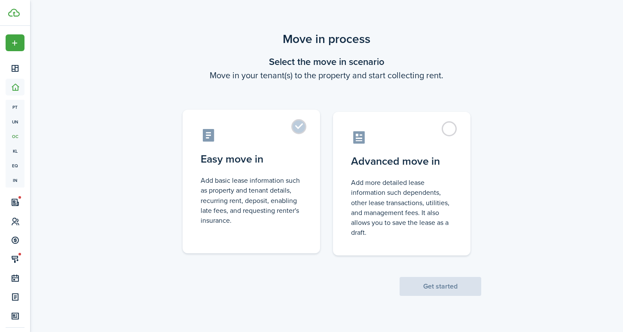
click at [308, 135] on label "Easy move in Add basic lease information such as property and tenant details, r…" at bounding box center [252, 182] width 138 height 144
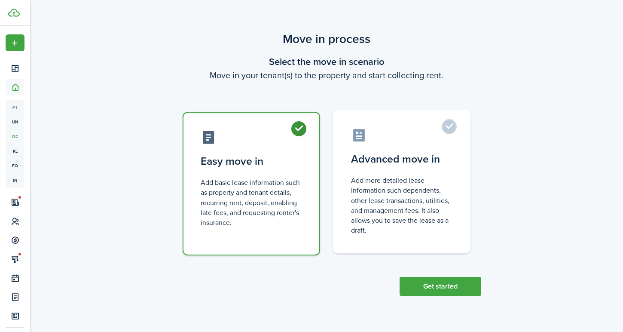
click at [423, 238] on label "Advanced move in Add more detailed lease information such dependents, other lea…" at bounding box center [402, 182] width 138 height 144
radio input "false"
radio input "true"
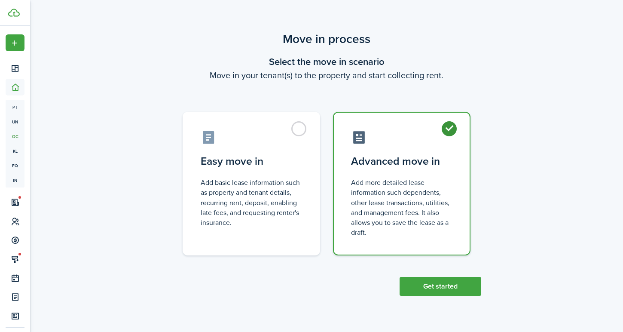
click at [358, 286] on scenario "Move in process Select the move in scenario Move in your tenant(s) to the prope…" at bounding box center [327, 163] width 318 height 266
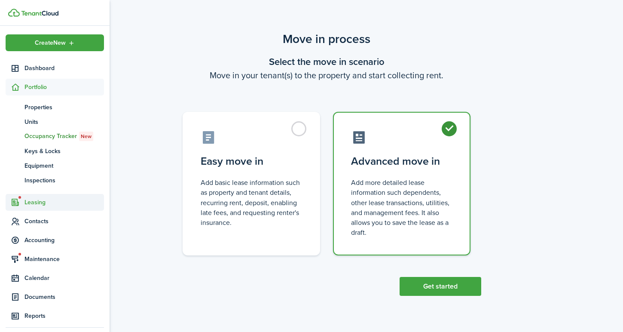
click at [58, 204] on span "Leasing" at bounding box center [64, 202] width 80 height 9
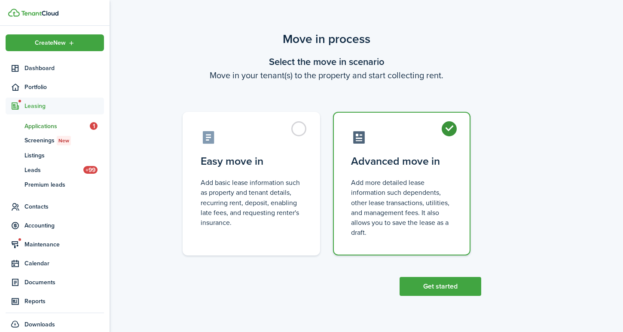
click at [63, 127] on span "Applications" at bounding box center [56, 126] width 65 height 9
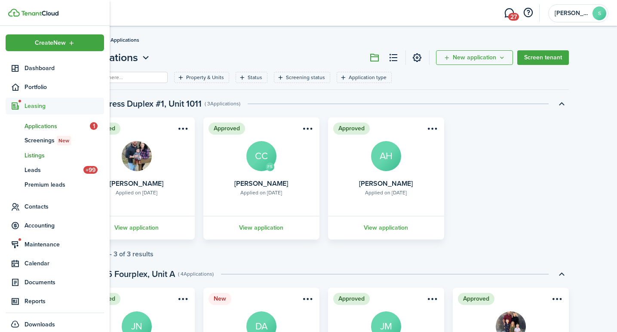
click at [37, 151] on span "Listings" at bounding box center [64, 155] width 80 height 9
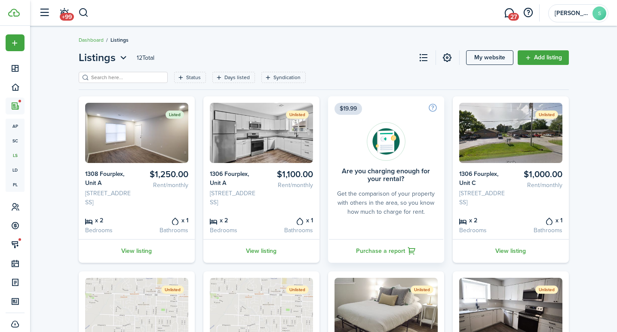
click at [156, 120] on img at bounding box center [136, 133] width 103 height 60
click at [450, 58] on link at bounding box center [447, 57] width 15 height 15
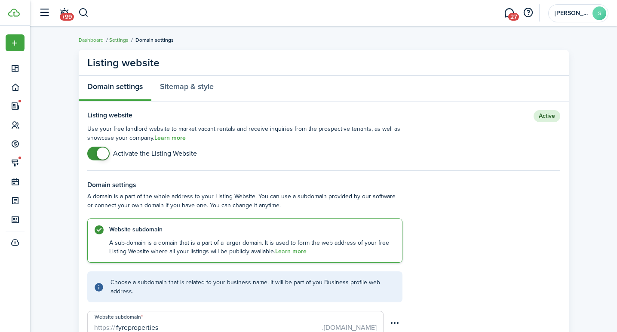
click at [120, 39] on link "Settings" at bounding box center [118, 40] width 19 height 8
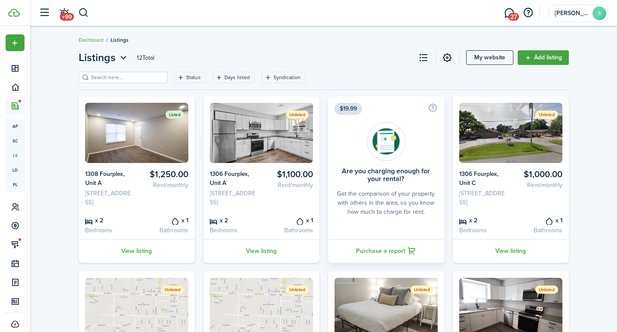
click at [185, 126] on img at bounding box center [136, 133] width 103 height 60
click at [146, 184] on card-listing-description "Rent/monthly" at bounding box center [164, 185] width 49 height 9
click at [130, 254] on link "View listing" at bounding box center [137, 251] width 116 height 24
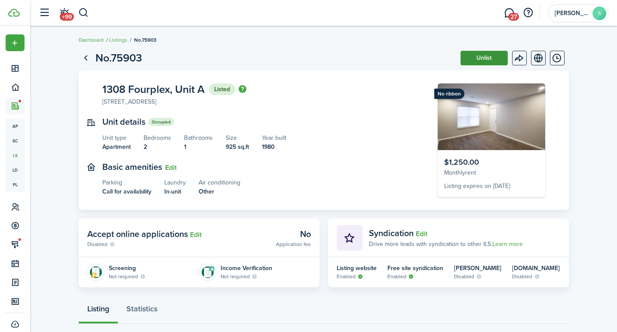
click at [489, 61] on button "Unlist" at bounding box center [483, 58] width 47 height 15
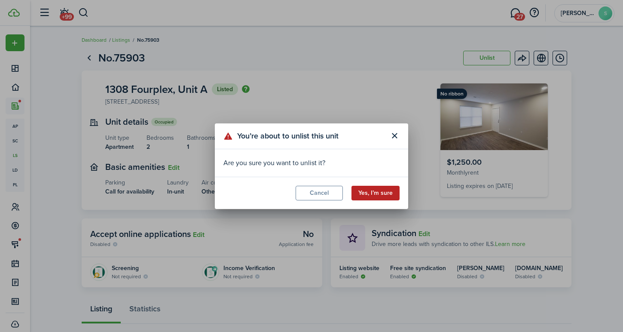
click at [381, 194] on button "Yes, I’m sure" at bounding box center [376, 193] width 48 height 15
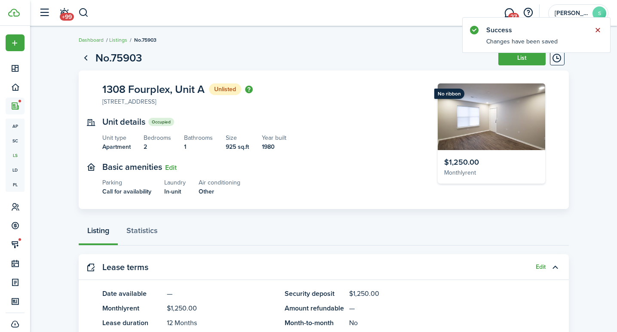
click at [597, 24] on button "Close notify" at bounding box center [597, 30] width 12 height 12
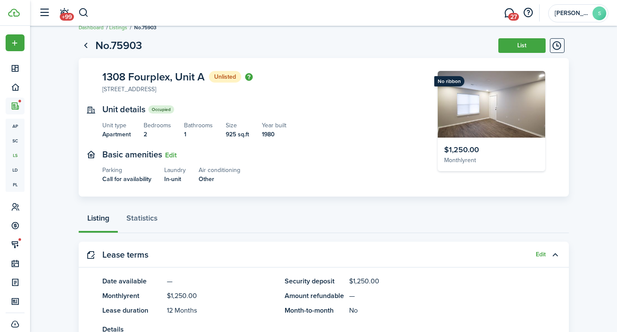
scroll to position [26, 0]
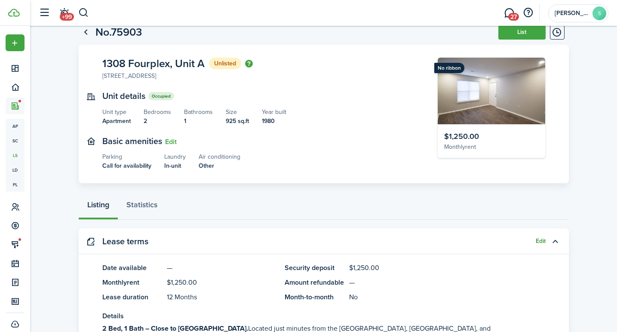
click at [542, 238] on button "Edit" at bounding box center [541, 241] width 10 height 7
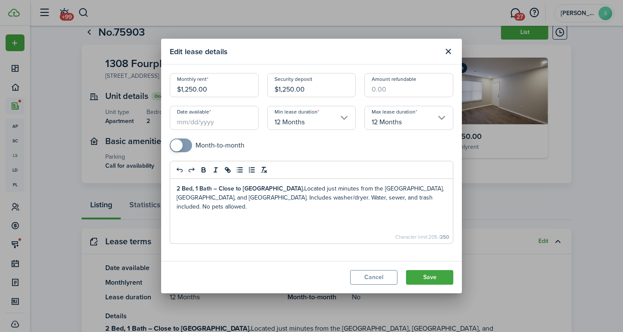
click at [230, 92] on input "$1,250.00" at bounding box center [214, 85] width 89 height 24
type input "$1,100.00"
click at [312, 89] on input "$1,250.00" at bounding box center [311, 85] width 89 height 24
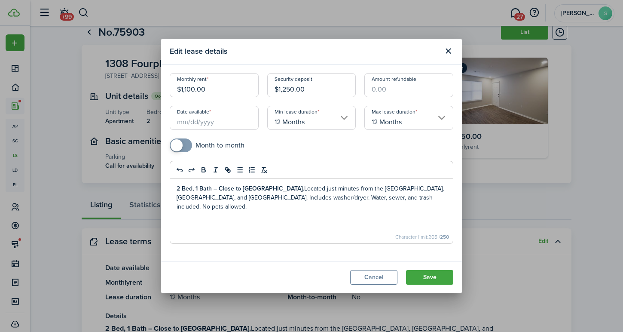
click at [312, 89] on input "$1,250.00" at bounding box center [311, 85] width 89 height 24
type input "$1,100.00"
click at [221, 129] on div "Date available" at bounding box center [214, 122] width 98 height 33
click at [220, 129] on input "Date available" at bounding box center [214, 118] width 89 height 24
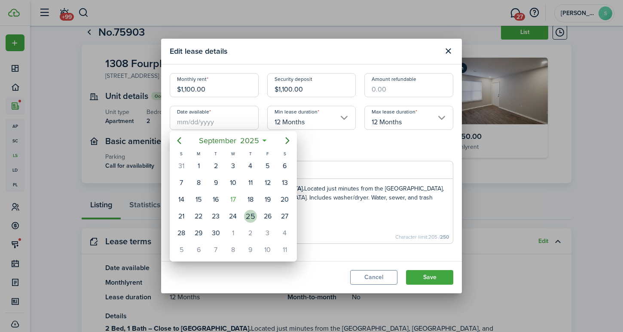
click at [237, 203] on div "17" at bounding box center [233, 199] width 13 height 13
type input "[DATE]"
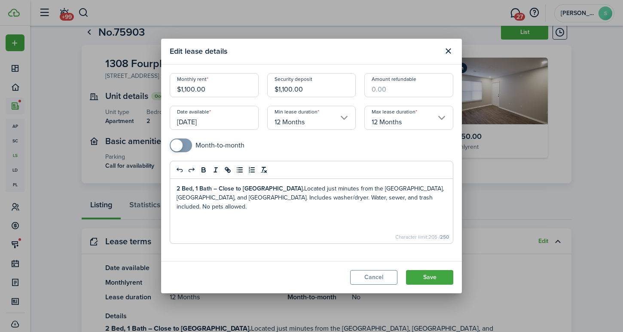
click at [336, 156] on div "Month-to-month" at bounding box center [311, 149] width 292 height 22
click at [426, 271] on button "Save" at bounding box center [429, 277] width 47 height 15
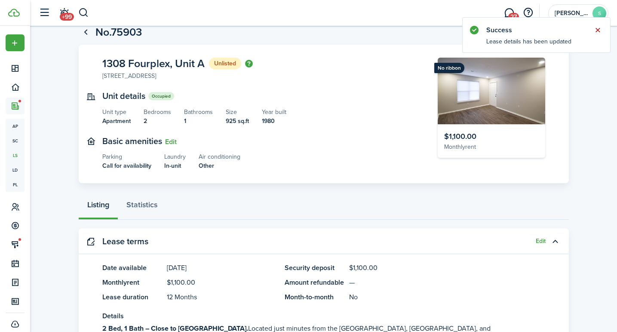
click at [598, 25] on button "Close notify" at bounding box center [597, 30] width 12 height 12
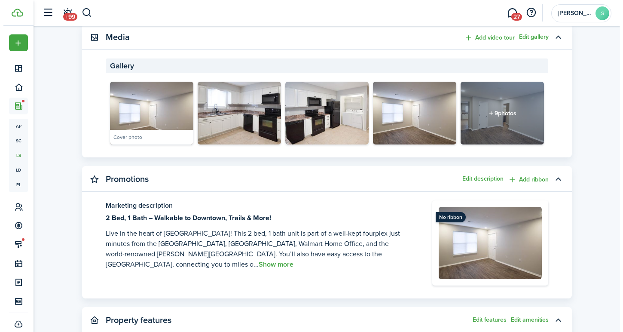
scroll to position [0, 0]
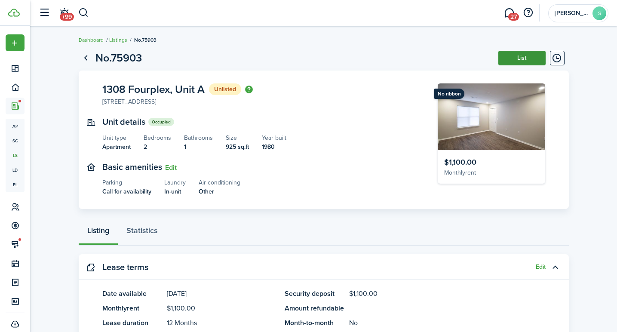
click at [509, 58] on button "List" at bounding box center [521, 58] width 47 height 15
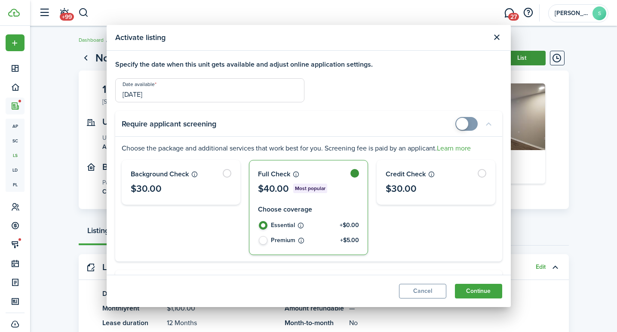
checkbox input "true"
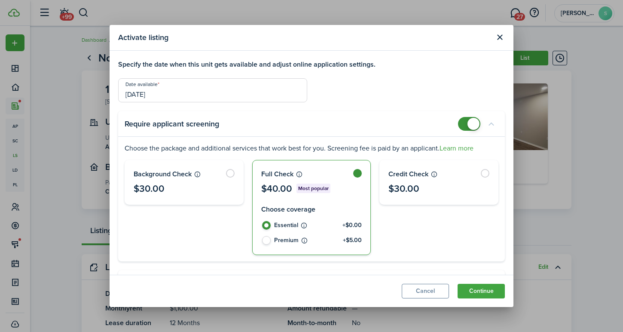
checkbox input "false"
click at [472, 124] on span at bounding box center [474, 124] width 12 height 12
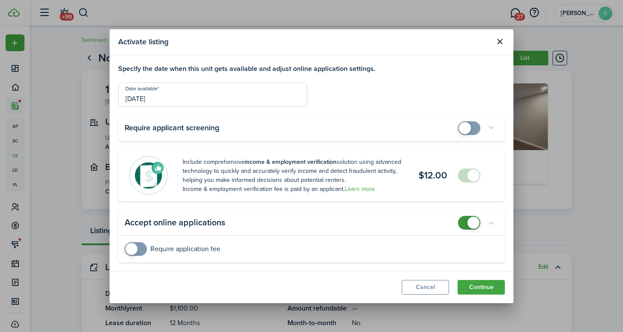
checkbox input "false"
click at [474, 226] on span at bounding box center [474, 223] width 12 height 12
checkbox input "false"
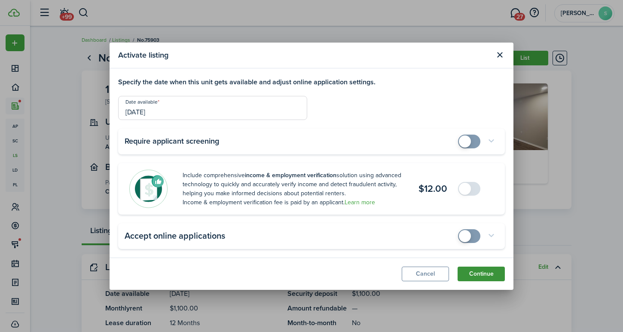
click at [472, 269] on button "Continue" at bounding box center [481, 273] width 47 height 15
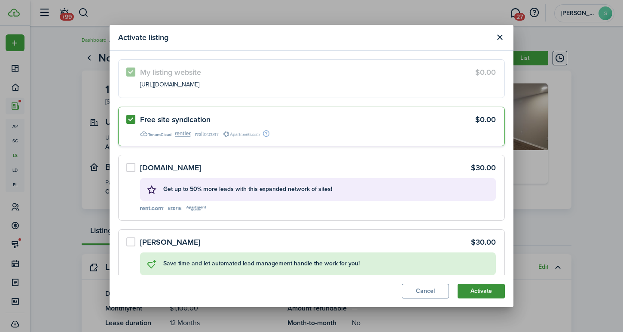
click at [477, 287] on button "Activate" at bounding box center [481, 291] width 47 height 15
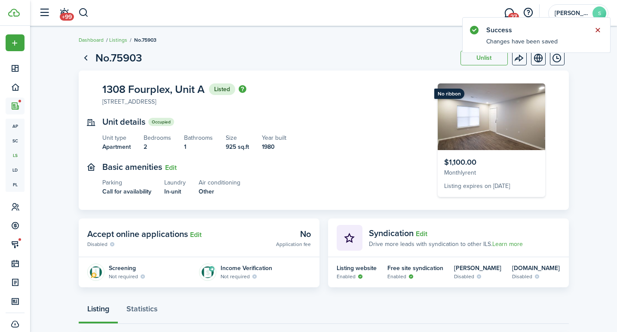
click at [596, 35] on button "Close notify" at bounding box center [597, 30] width 12 height 12
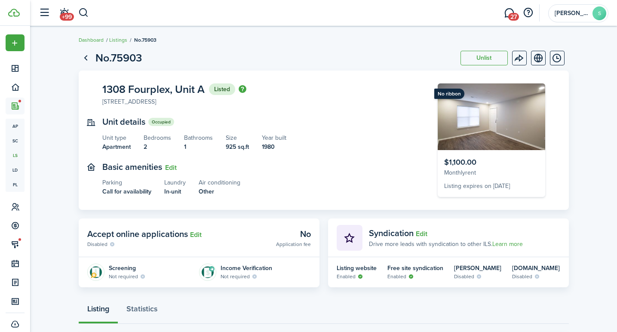
click at [519, 39] on breadcrumb "Dashboard Listings No.75903" at bounding box center [324, 36] width 490 height 20
click at [519, 53] on menu-btn-icon "Open menu" at bounding box center [519, 58] width 15 height 15
click at [360, 53] on page-view-header "No.75903 Unlist" at bounding box center [324, 58] width 490 height 16
click at [199, 233] on button "Edit" at bounding box center [196, 235] width 12 height 8
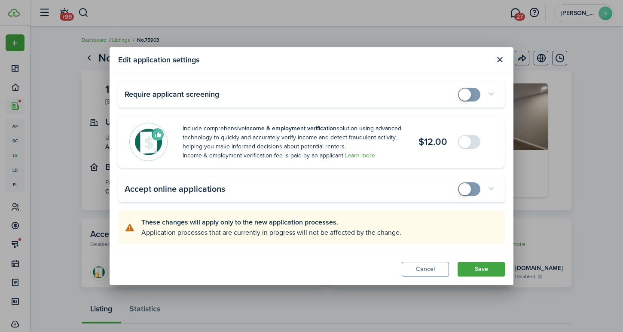
checkbox input "true"
click at [465, 89] on span at bounding box center [465, 95] width 12 height 12
checkbox input "true"
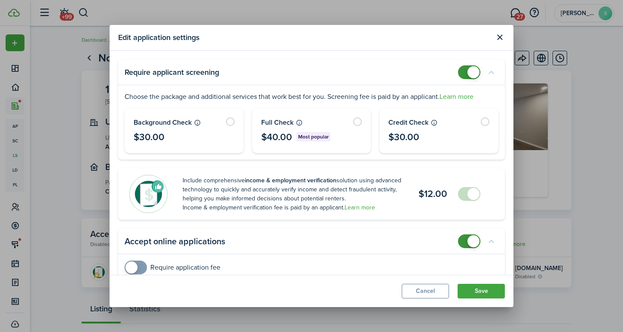
checkbox input "false"
click at [465, 236] on span at bounding box center [469, 241] width 9 height 14
checkbox input "false"
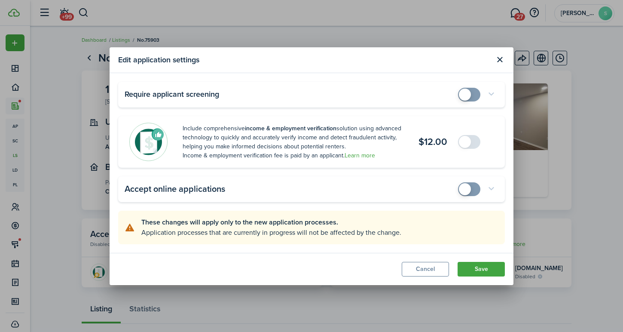
checkbox input "true"
click at [468, 97] on span at bounding box center [465, 95] width 12 height 12
checkbox input "true"
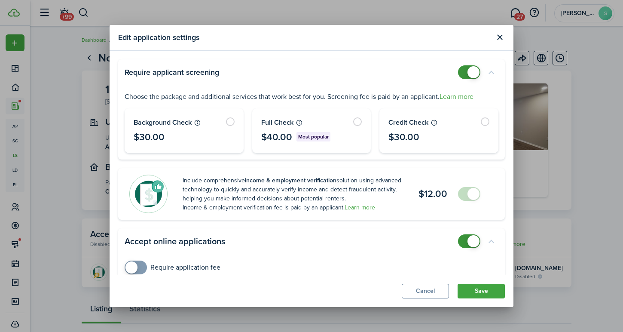
checkbox input "false"
click at [465, 76] on span at bounding box center [469, 72] width 9 height 14
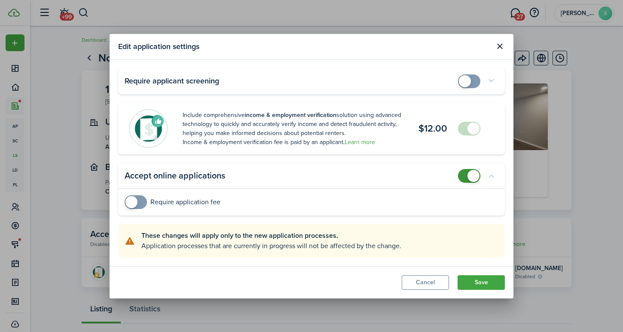
click at [468, 130] on span at bounding box center [474, 128] width 12 height 12
click at [217, 201] on input "checkbox" at bounding box center [173, 202] width 96 height 14
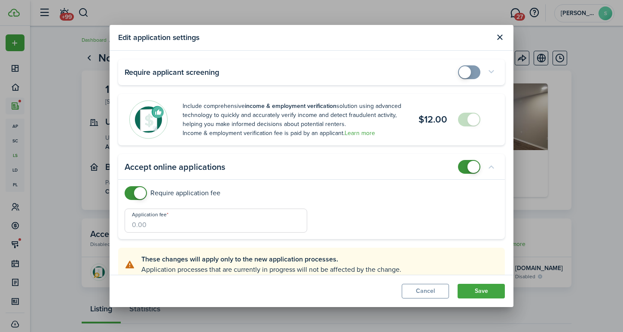
click at [217, 201] on panel-main-body "Require application fee Application fee" at bounding box center [311, 212] width 387 height 53
checkbox input "false"
click at [140, 188] on span at bounding box center [140, 193] width 12 height 12
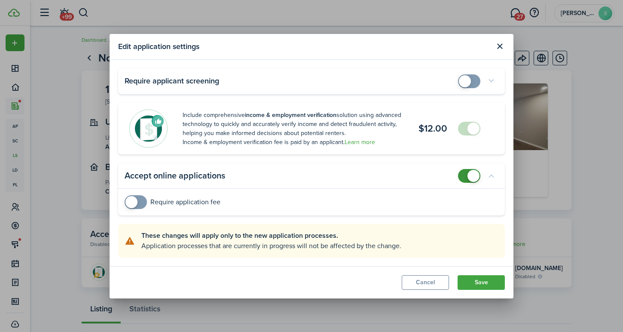
checkbox input "true"
click at [468, 81] on span at bounding box center [465, 81] width 12 height 12
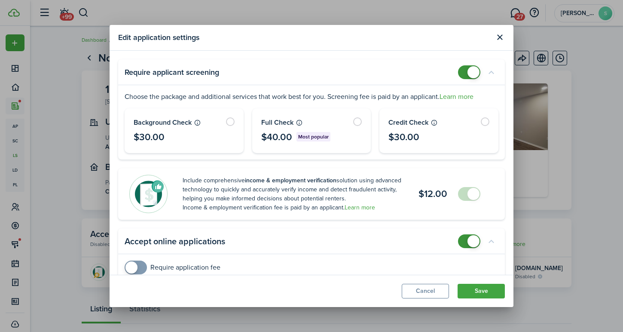
click at [465, 190] on span at bounding box center [469, 194] width 9 height 14
checkbox input "false"
click at [465, 238] on span at bounding box center [469, 241] width 9 height 14
checkbox input "false"
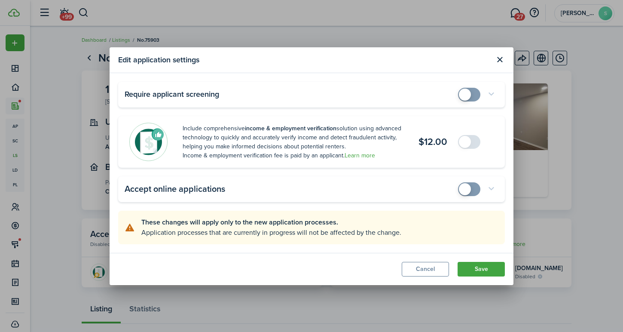
checkbox input "true"
click at [464, 192] on span at bounding box center [465, 189] width 12 height 12
checkbox input "true"
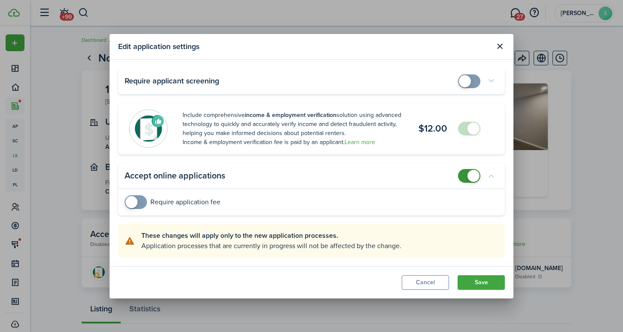
click at [465, 127] on span at bounding box center [469, 129] width 9 height 14
drag, startPoint x: 475, startPoint y: 279, endPoint x: 373, endPoint y: 220, distance: 118.0
click at [373, 220] on section "Edit application settings Require applicant screening Include comprehensive inc…" at bounding box center [312, 166] width 404 height 264
click at [314, 202] on mobiscroll-switch "Require application fee" at bounding box center [312, 202] width 374 height 14
click at [462, 278] on button "Save" at bounding box center [481, 282] width 47 height 15
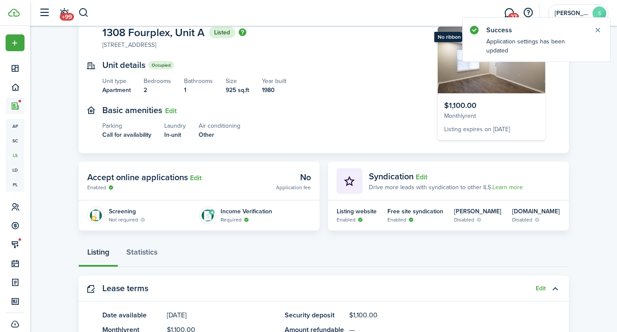
scroll to position [58, 0]
click at [196, 174] on button "Edit" at bounding box center [196, 177] width 12 height 8
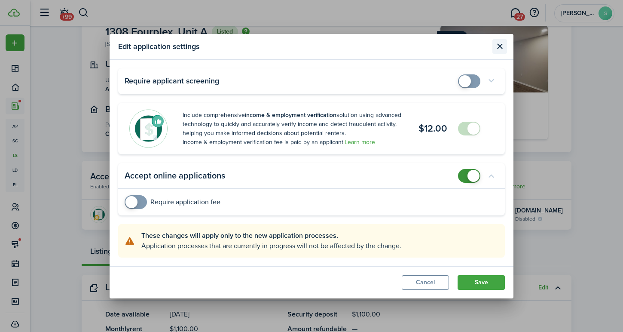
click at [499, 45] on button "Close modal" at bounding box center [500, 46] width 15 height 15
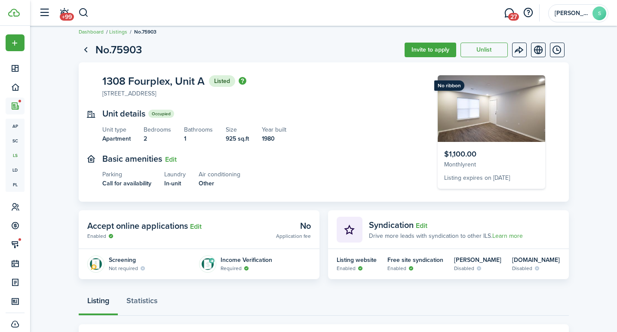
scroll to position [0, 0]
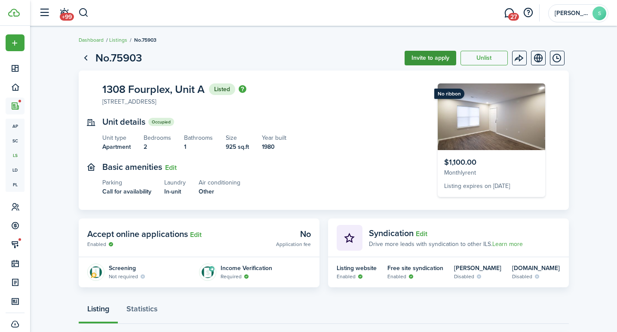
click at [433, 59] on button "Invite to apply" at bounding box center [430, 58] width 52 height 15
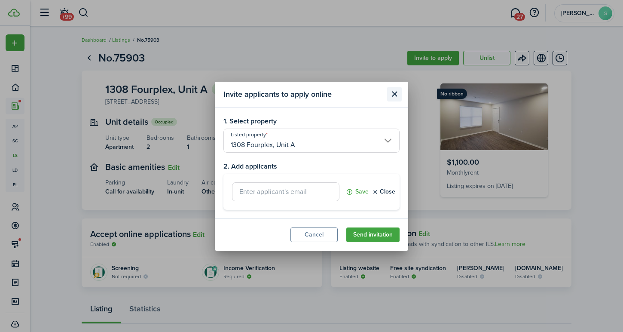
click at [388, 94] on button "Close modal" at bounding box center [394, 94] width 15 height 15
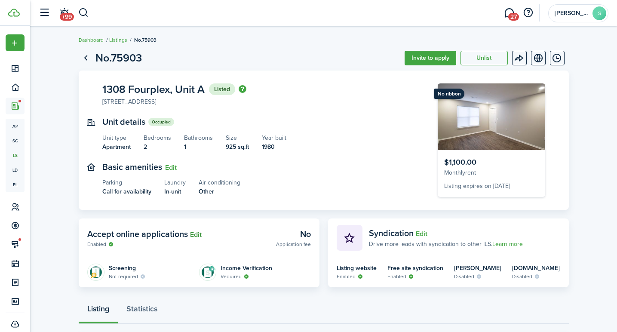
click at [199, 232] on button "Edit" at bounding box center [196, 235] width 12 height 8
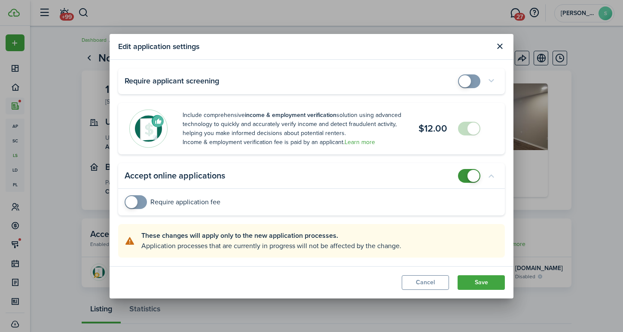
click at [482, 173] on input "checkbox" at bounding box center [471, 176] width 26 height 14
checkbox input "false"
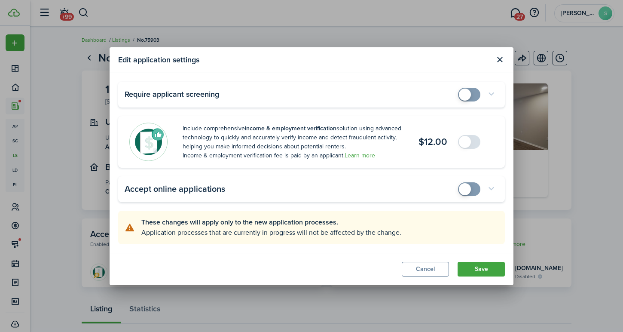
click at [474, 178] on panel-main-header "Accept online applications" at bounding box center [311, 189] width 387 height 26
click at [473, 265] on button "Save" at bounding box center [481, 269] width 47 height 15
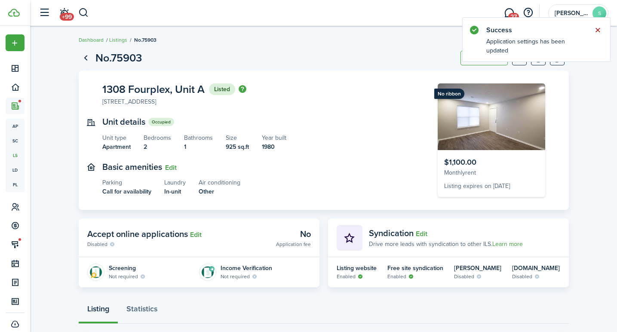
click at [594, 32] on button "Close notify" at bounding box center [597, 30] width 12 height 12
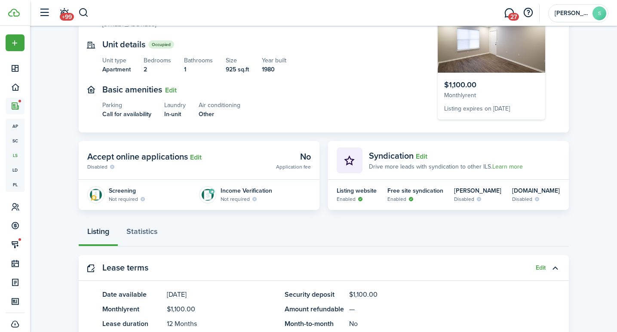
scroll to position [63, 0]
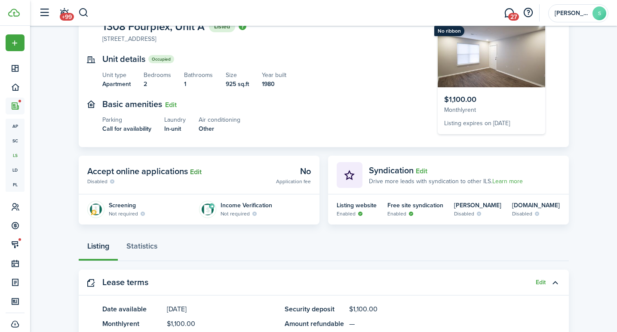
click at [193, 171] on button "Edit" at bounding box center [196, 172] width 12 height 8
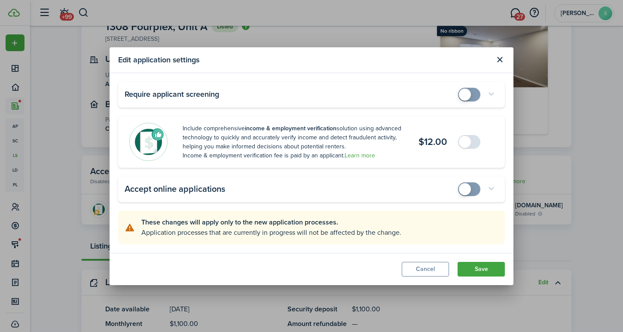
click at [489, 186] on accordion-icon at bounding box center [491, 189] width 15 height 15
checkbox input "true"
click at [473, 191] on span at bounding box center [469, 189] width 9 height 14
checkbox input "true"
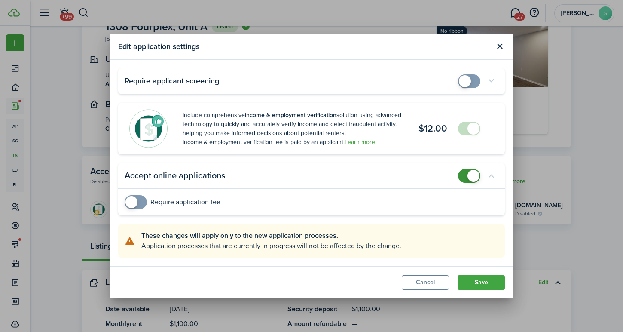
click at [134, 201] on span at bounding box center [132, 202] width 12 height 12
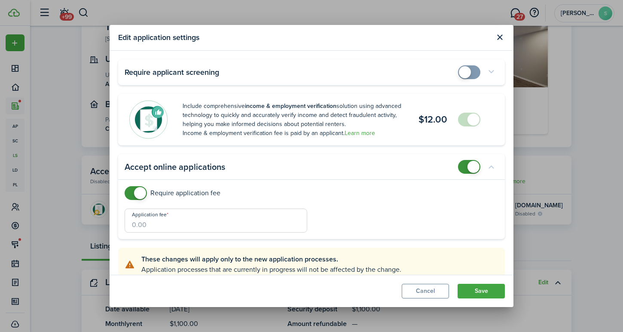
checkbox input "false"
click at [144, 191] on span at bounding box center [140, 193] width 12 height 12
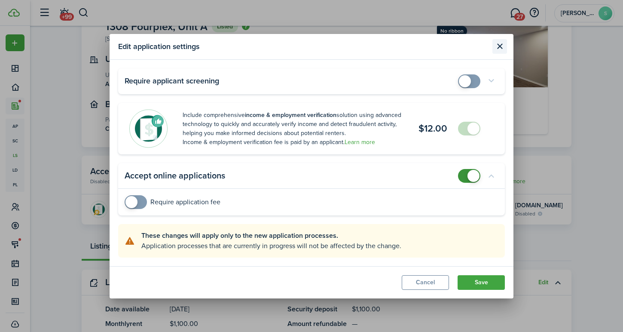
click at [499, 48] on button "Close modal" at bounding box center [500, 46] width 15 height 15
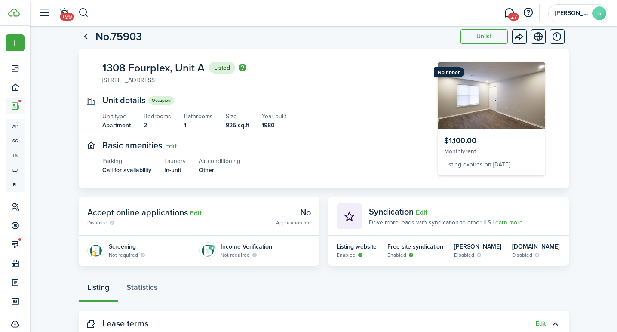
scroll to position [121, 0]
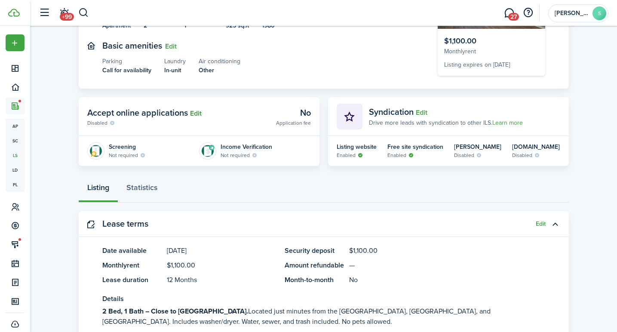
click at [198, 113] on button "Edit" at bounding box center [196, 114] width 12 height 8
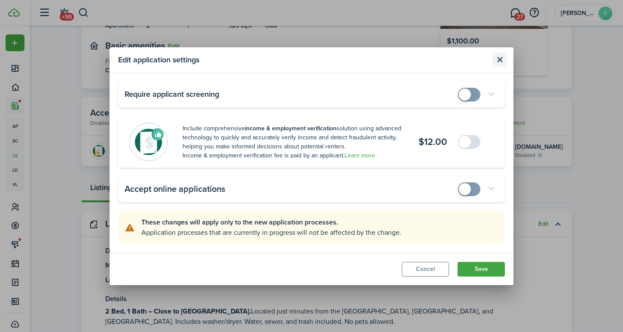
click at [499, 61] on button "Close modal" at bounding box center [500, 59] width 15 height 15
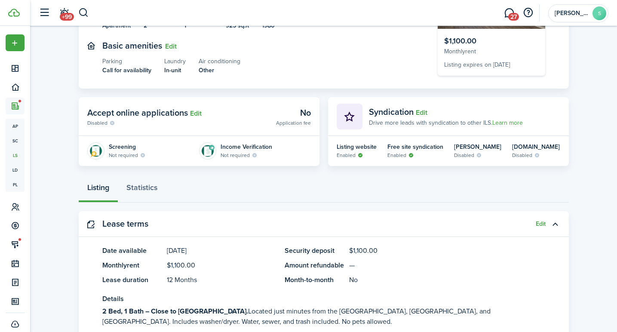
click at [375, 91] on page-view-main "1308 Fourplex, Unit A Listed [STREET_ADDRESS] Unit details Occupied Unit type A…" at bounding box center [324, 57] width 490 height 217
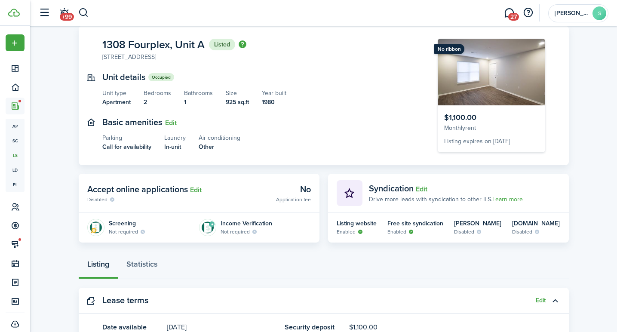
scroll to position [0, 0]
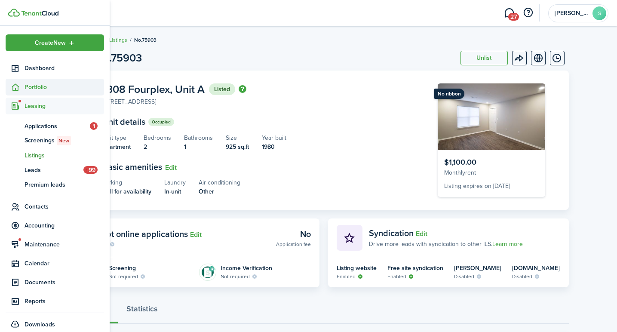
click at [51, 81] on span "Portfolio" at bounding box center [55, 87] width 98 height 17
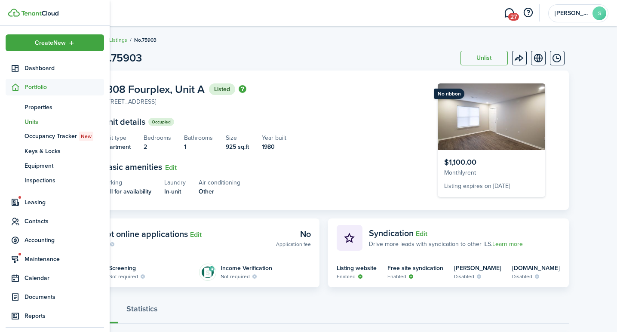
click at [41, 126] on span "Units" at bounding box center [64, 121] width 80 height 9
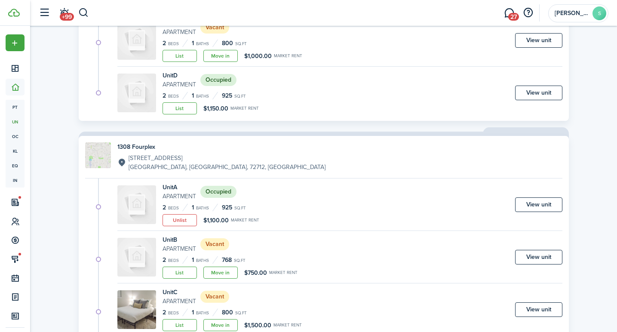
scroll to position [646, 0]
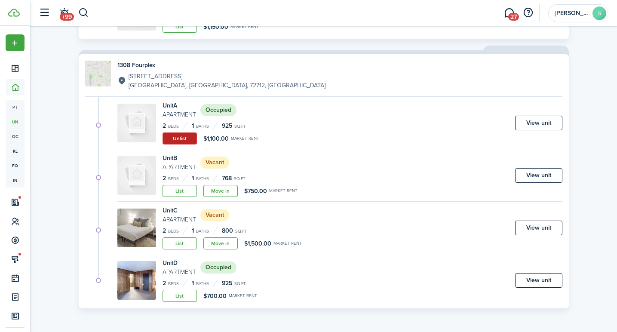
click at [169, 139] on button "Unlist" at bounding box center [179, 138] width 34 height 12
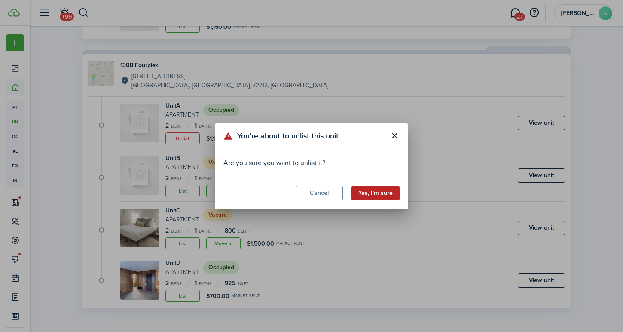
click at [368, 191] on button "Yes, I’m sure" at bounding box center [376, 193] width 48 height 15
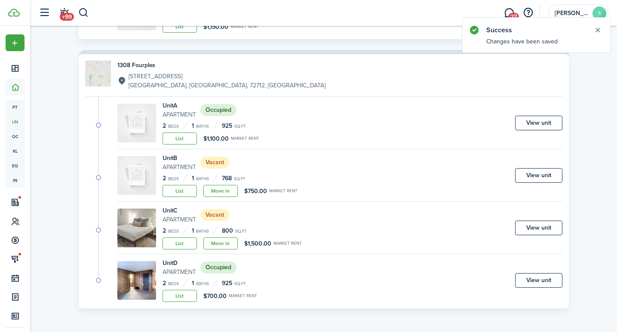
click at [523, 123] on link "View unit" at bounding box center [538, 123] width 47 height 15
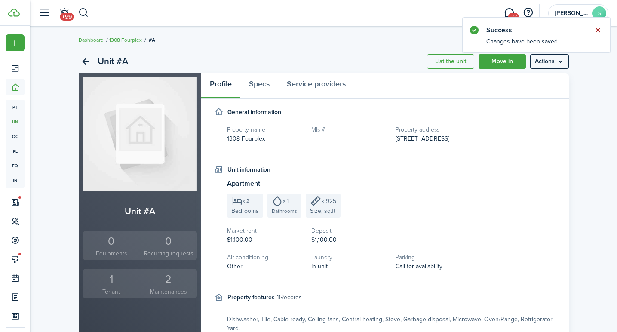
click at [593, 31] on button "Close notify" at bounding box center [597, 30] width 12 height 12
click at [252, 89] on link "Specs" at bounding box center [259, 86] width 38 height 26
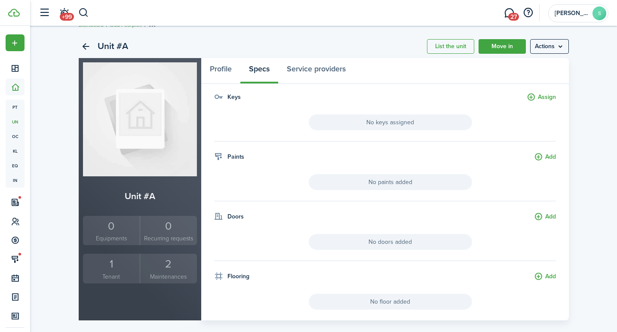
scroll to position [27, 0]
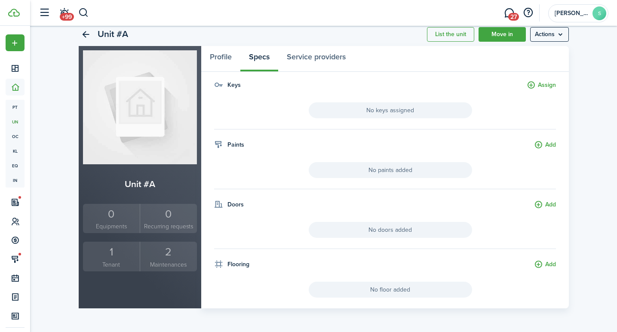
click at [103, 257] on div "1" at bounding box center [111, 252] width 53 height 16
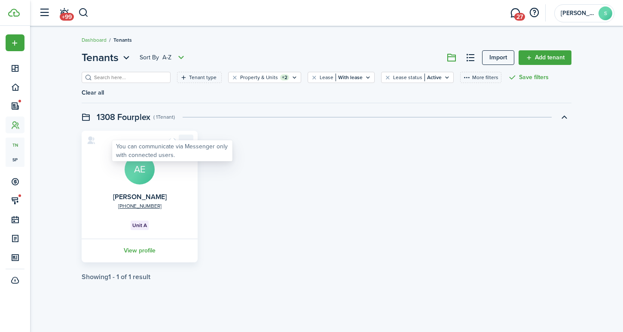
click at [186, 135] on menu-btn-icon "Open menu" at bounding box center [186, 142] width 15 height 15
click at [239, 159] on div "[PHONE_NUMBER] [PERSON_NAME] AE Unit A View profile" at bounding box center [326, 197] width 499 height 132
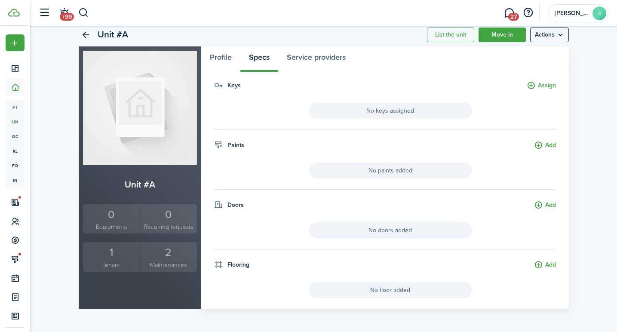
scroll to position [27, 0]
click at [211, 61] on link "Profile" at bounding box center [220, 59] width 39 height 26
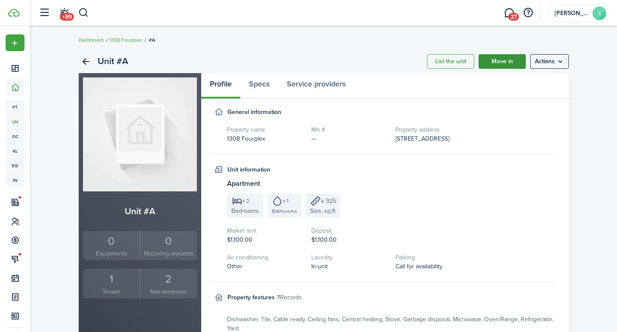
click at [500, 62] on link "Move in" at bounding box center [501, 61] width 47 height 15
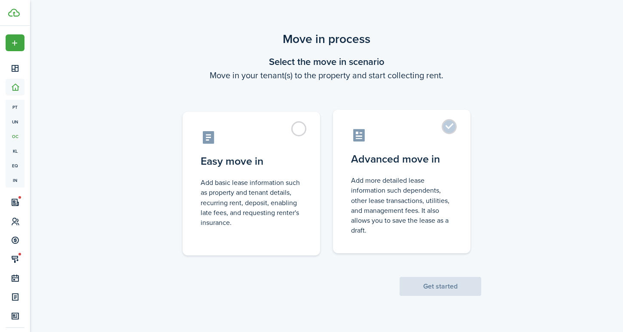
click at [402, 135] on control-radio-card-icon at bounding box center [401, 135] width 101 height 15
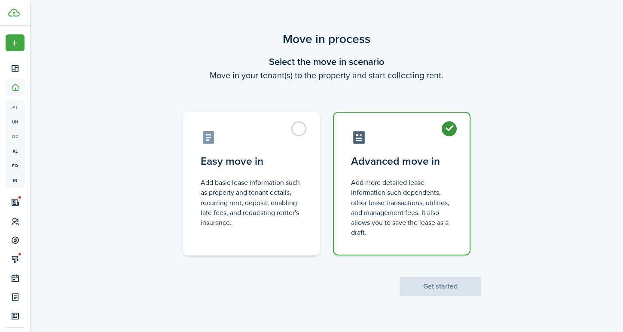
radio input "true"
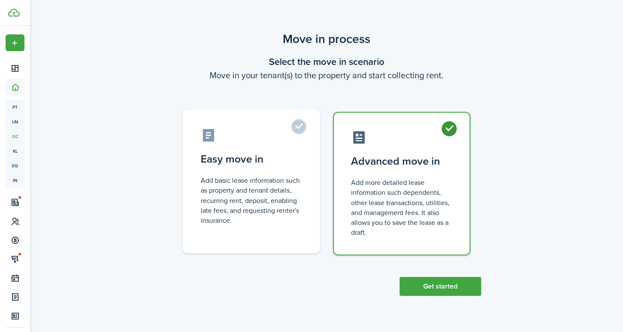
click at [279, 192] on control-radio-card-description "Add basic lease information such as property and tenant details, recurring rent…" at bounding box center [251, 200] width 101 height 50
radio input "true"
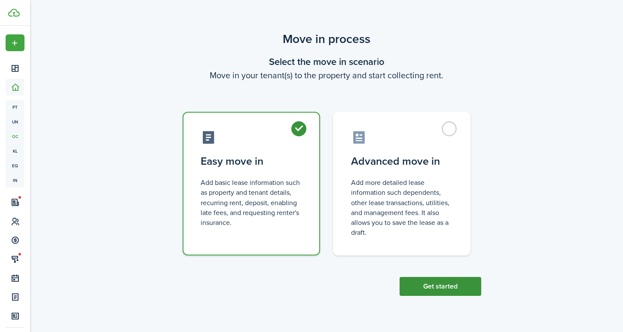
click at [438, 290] on button "Get started" at bounding box center [441, 286] width 82 height 19
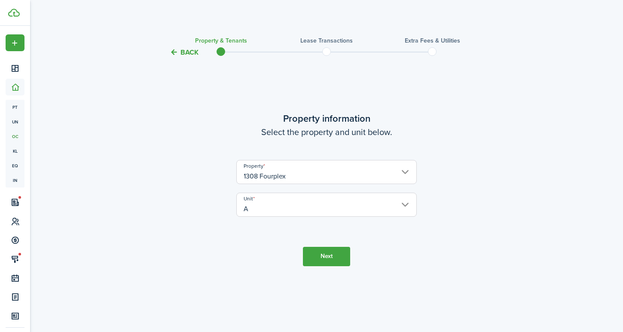
click at [341, 256] on button "Next" at bounding box center [326, 256] width 47 height 19
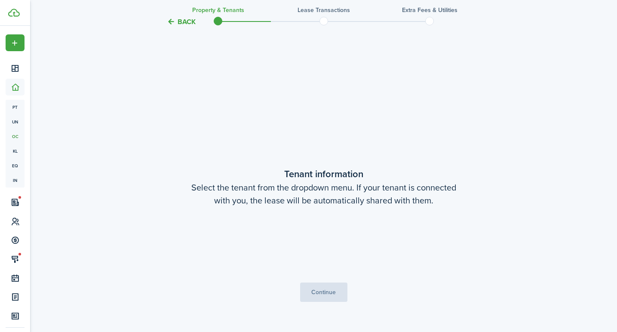
scroll to position [274, 0]
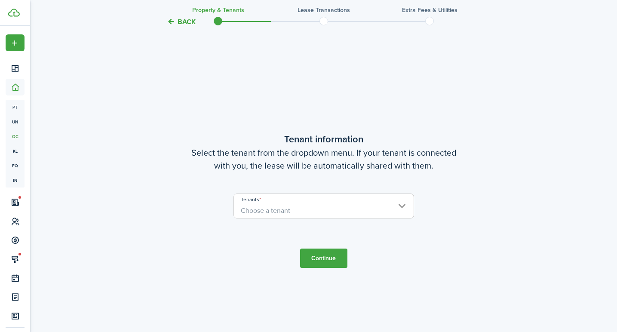
click at [322, 213] on span "Choose a tenant" at bounding box center [324, 210] width 180 height 15
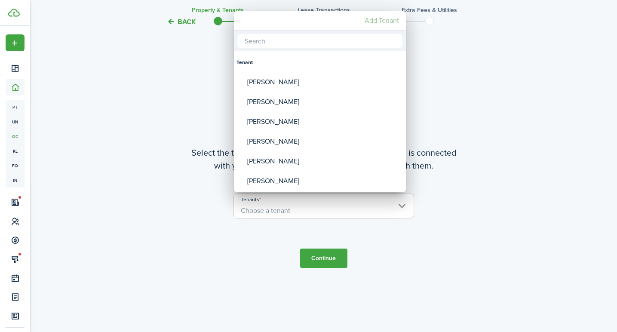
click at [369, 26] on mbsc-button "Add Tenant" at bounding box center [381, 20] width 41 height 15
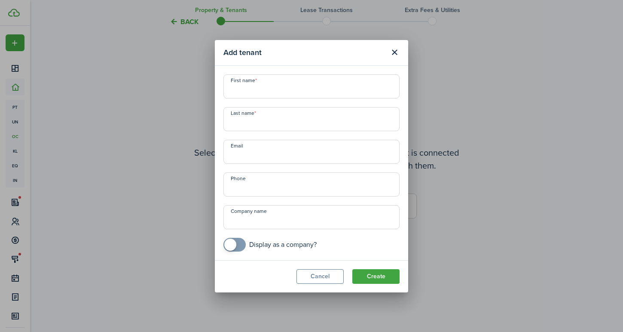
click at [300, 89] on input "First name" at bounding box center [311, 86] width 176 height 24
click at [253, 150] on input "Email" at bounding box center [311, 152] width 176 height 24
click at [261, 262] on modal-footer "Cancel Create" at bounding box center [311, 276] width 193 height 32
click at [272, 86] on input "First name" at bounding box center [311, 86] width 176 height 24
paste input "[PERSON_NAME]"
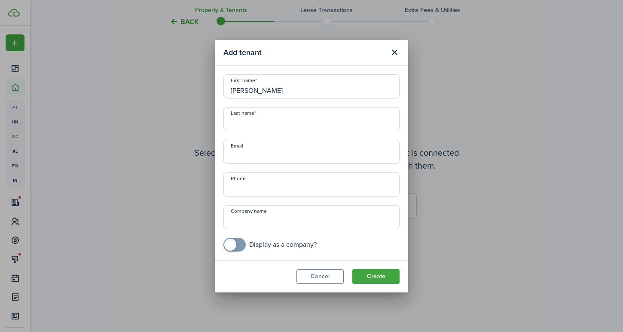
click at [260, 89] on input "[PERSON_NAME]" at bounding box center [311, 86] width 176 height 24
type input "[PERSON_NAME]"
click at [260, 125] on input "Last name" at bounding box center [311, 119] width 176 height 24
paste input "[PERSON_NAME]"
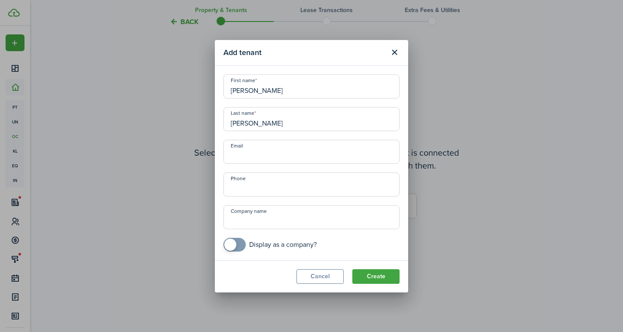
type input "[PERSON_NAME]"
click at [278, 144] on input "Email" at bounding box center [311, 152] width 176 height 24
paste input "[EMAIL_ADDRESS][DOMAIN_NAME]"
type input "[EMAIL_ADDRESS][DOMAIN_NAME]"
click at [287, 186] on input "+1" at bounding box center [311, 184] width 176 height 24
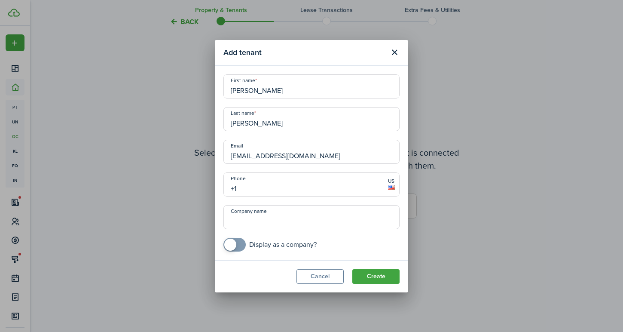
paste input "[PHONE_NUMBER]"
type input "[PHONE_NUMBER]"
click at [376, 271] on button "Create" at bounding box center [375, 276] width 47 height 15
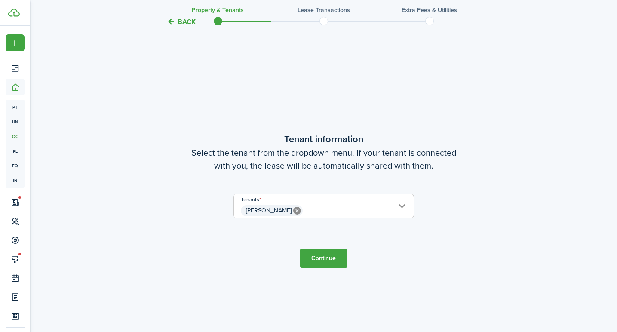
click at [323, 256] on button "Continue" at bounding box center [323, 257] width 47 height 19
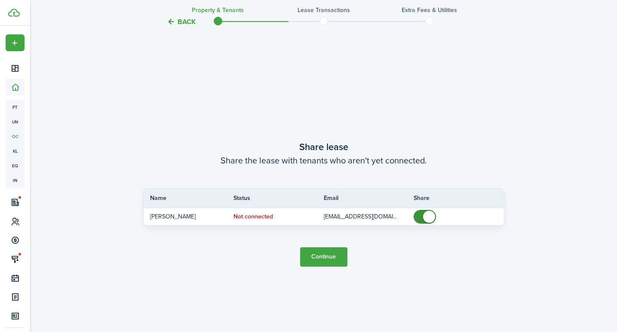
scroll to position [606, 0]
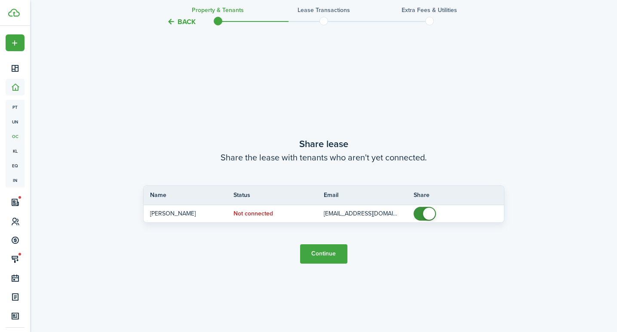
click at [330, 254] on button "Continue" at bounding box center [323, 253] width 47 height 19
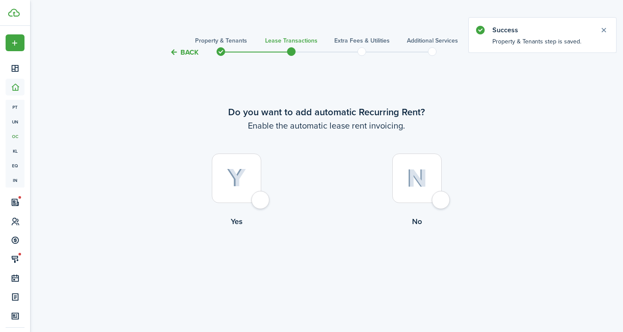
click at [259, 195] on div at bounding box center [236, 177] width 49 height 49
radio input "true"
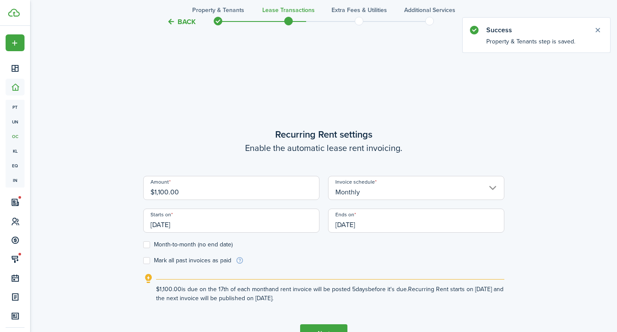
scroll to position [274, 0]
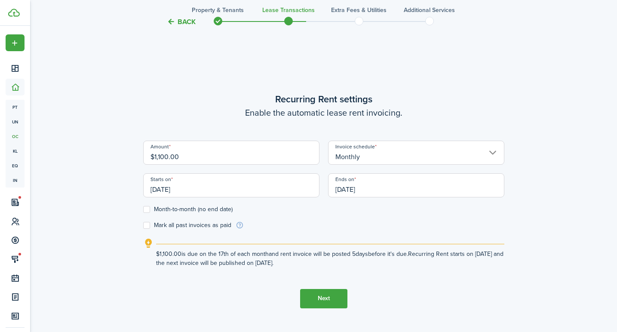
click at [329, 302] on button "Next" at bounding box center [323, 298] width 47 height 19
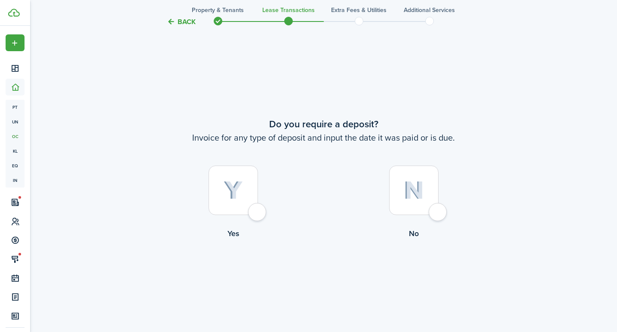
scroll to position [606, 0]
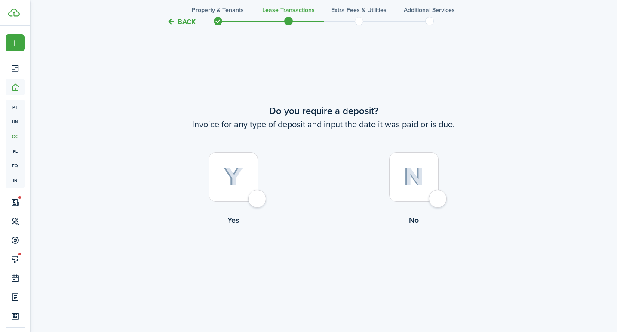
click at [200, 25] on tc-wizard-header "Back Property & Tenants Lease Transactions Extra fees & Utilities Additional Se…" at bounding box center [324, 19] width 374 height 39
click at [193, 21] on button "Back" at bounding box center [181, 21] width 29 height 9
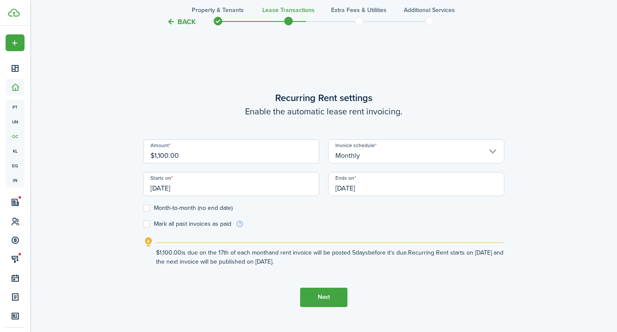
scroll to position [274, 0]
click at [365, 192] on input "[DATE]" at bounding box center [416, 185] width 176 height 24
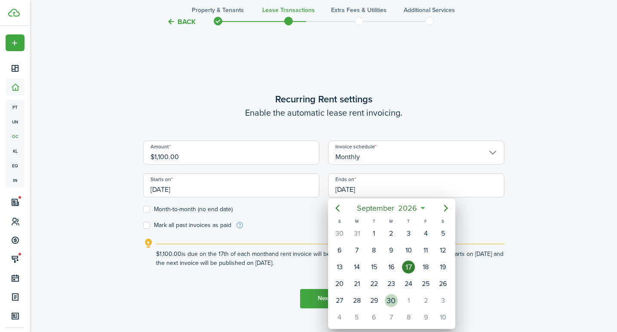
click at [393, 300] on div "30" at bounding box center [391, 300] width 13 height 13
type input "[DATE]"
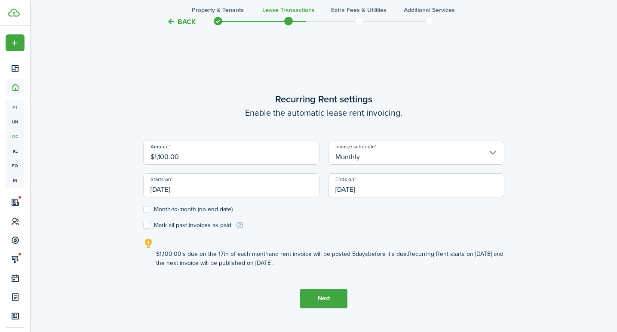
click at [376, 235] on lease-wizard-rent-recurring "Recurring Rent settings Enable the automatic lease rent invoicing. Amount $1,10…" at bounding box center [323, 179] width 361 height 175
click at [321, 293] on button "Next" at bounding box center [323, 298] width 47 height 19
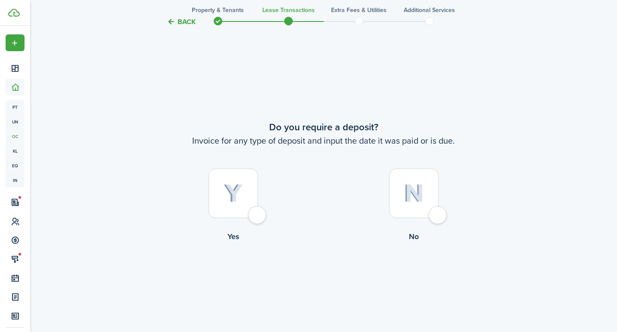
scroll to position [606, 0]
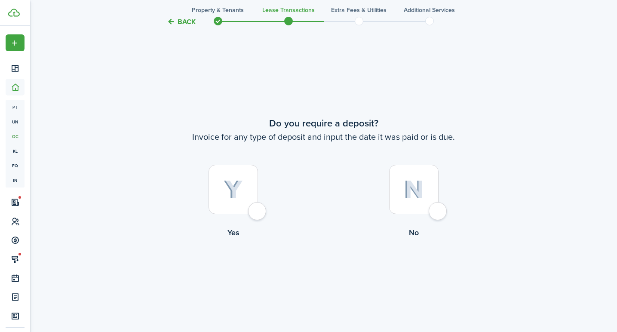
click at [262, 201] on label "Yes" at bounding box center [233, 204] width 181 height 78
radio input "true"
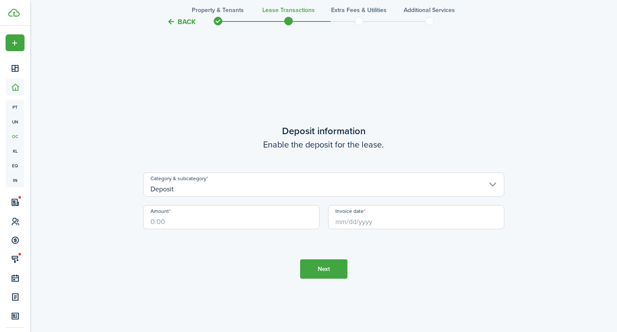
scroll to position [938, 0]
click at [284, 187] on input "Deposit" at bounding box center [323, 183] width 361 height 24
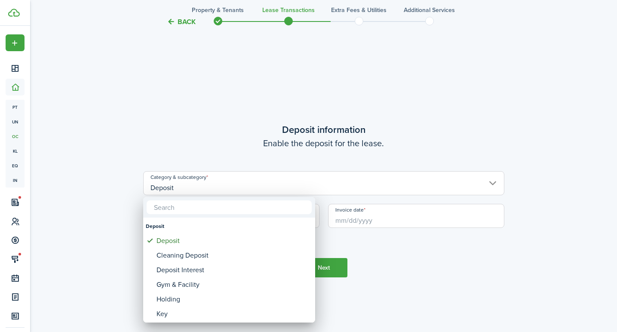
click at [211, 138] on div at bounding box center [308, 165] width 754 height 469
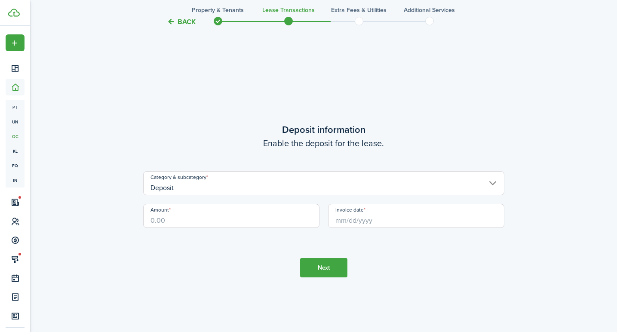
click at [218, 211] on input "Amount" at bounding box center [231, 216] width 176 height 24
click at [220, 19] on span at bounding box center [217, 21] width 13 height 13
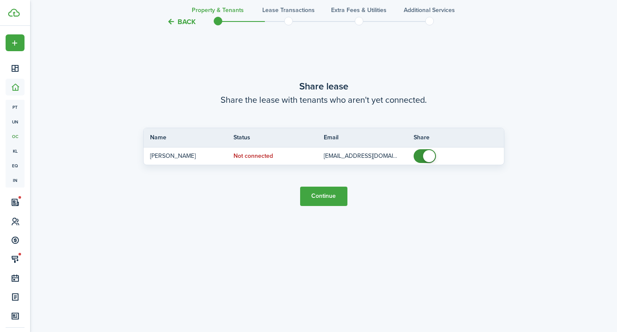
scroll to position [606, 0]
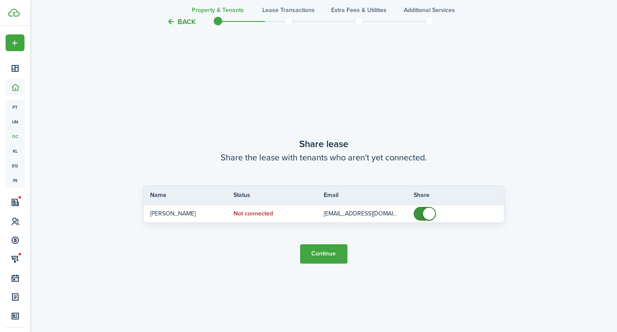
click at [185, 21] on button "Back" at bounding box center [181, 21] width 29 height 9
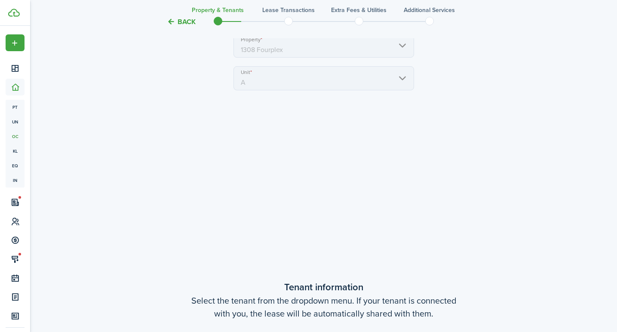
scroll to position [332, 0]
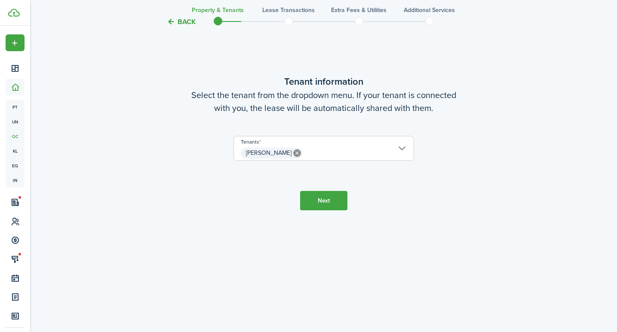
click at [318, 197] on button "Next" at bounding box center [323, 200] width 47 height 19
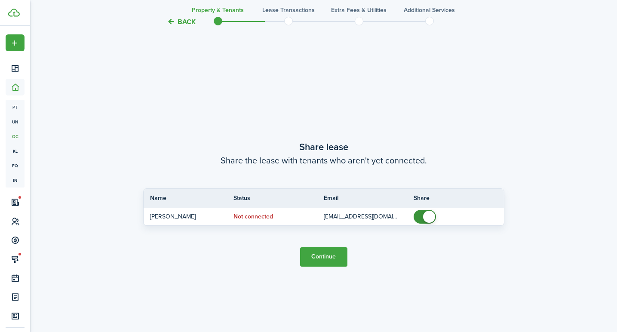
scroll to position [606, 0]
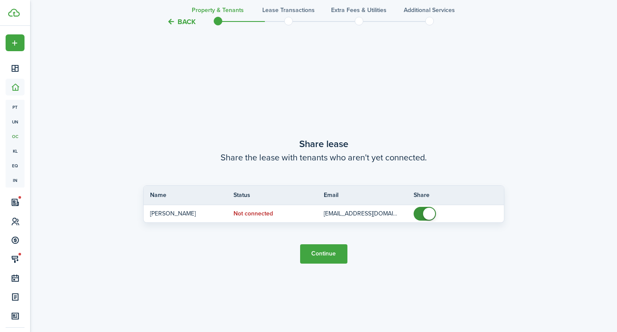
drag, startPoint x: 318, startPoint y: 255, endPoint x: 395, endPoint y: 274, distance: 80.2
click at [395, 274] on tc-wizard-step "Share lease Share the lease with tenants who aren't yet connected. Name Status …" at bounding box center [323, 200] width 361 height 332
click at [331, 244] on button "Continue" at bounding box center [323, 253] width 47 height 19
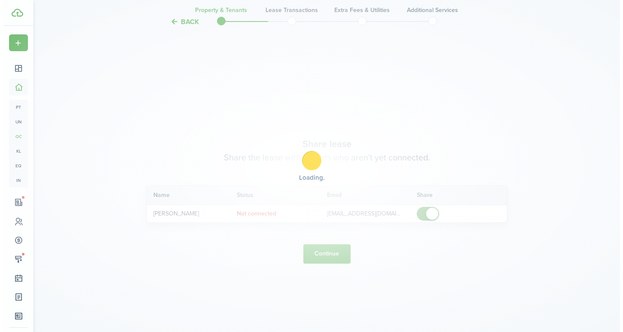
scroll to position [0, 0]
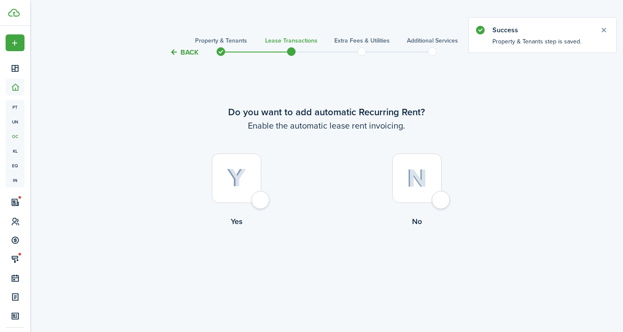
click at [236, 194] on div at bounding box center [236, 177] width 49 height 49
radio input "true"
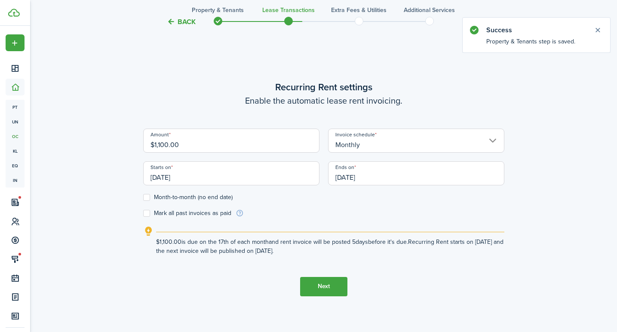
scroll to position [324, 0]
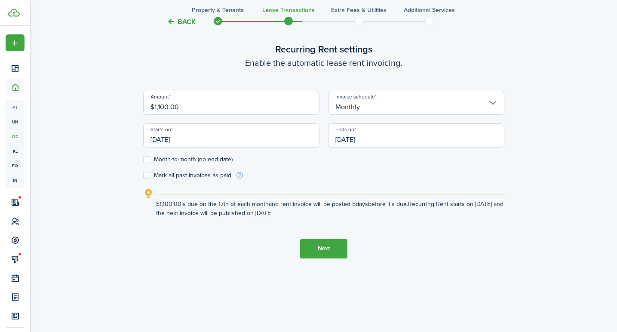
drag, startPoint x: 340, startPoint y: 248, endPoint x: 328, endPoint y: 251, distance: 12.8
click at [328, 251] on button "Next" at bounding box center [323, 248] width 47 height 19
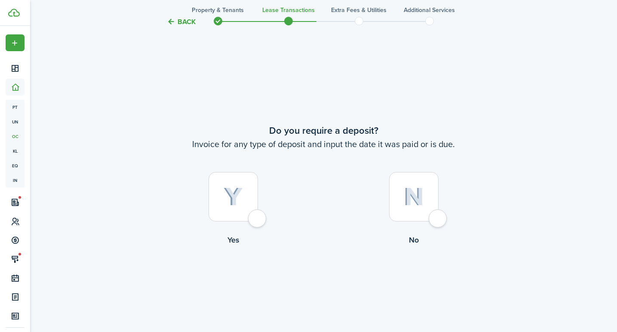
scroll to position [606, 0]
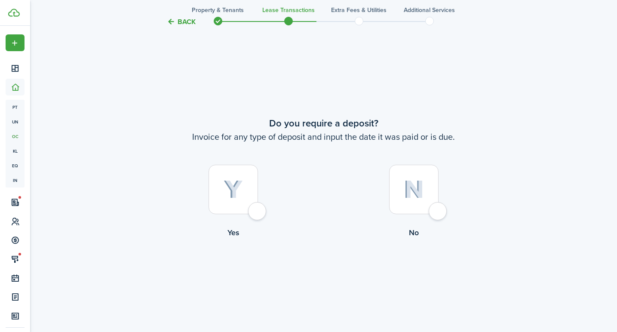
click at [239, 194] on img at bounding box center [232, 189] width 19 height 19
radio input "true"
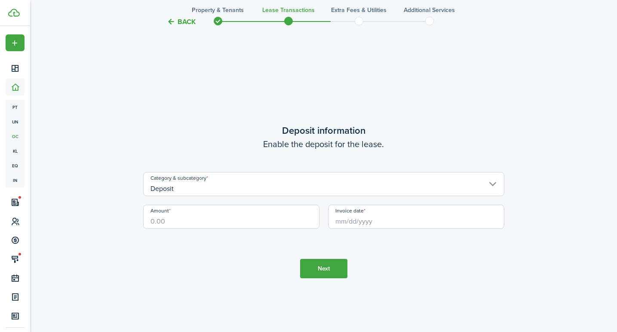
scroll to position [938, 0]
click at [223, 214] on input "Amount" at bounding box center [231, 216] width 176 height 24
type input "$1,100.00"
click at [352, 219] on input "Invoice date" at bounding box center [416, 216] width 176 height 24
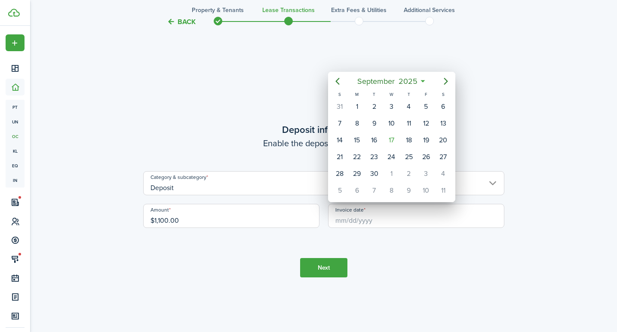
click at [342, 219] on div at bounding box center [308, 165] width 754 height 469
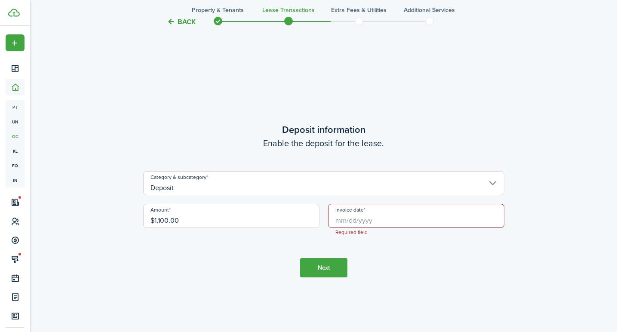
click at [342, 219] on input "Invoice date" at bounding box center [416, 216] width 176 height 24
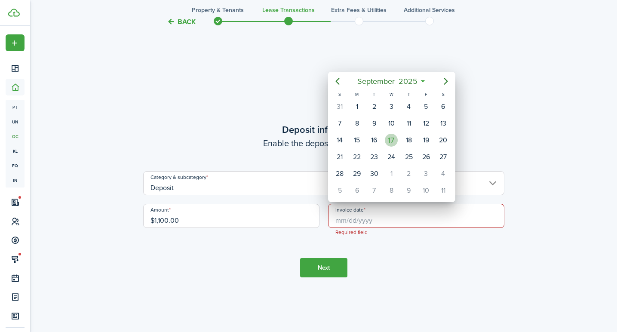
click at [397, 141] on div "17" at bounding box center [391, 140] width 13 height 13
type input "[DATE]"
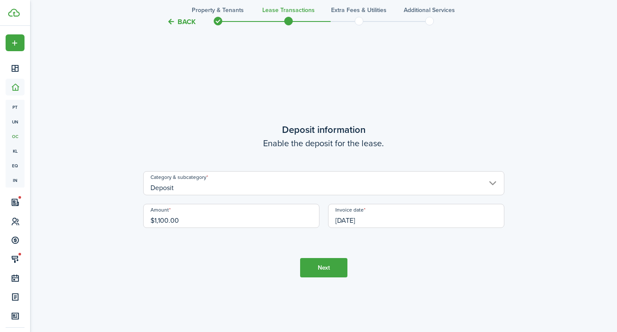
click at [398, 248] on tc-wizard-step "Deposit information Enable the deposit for the lease. Category & subcategory De…" at bounding box center [323, 200] width 361 height 332
click at [337, 266] on button "Next" at bounding box center [323, 267] width 47 height 19
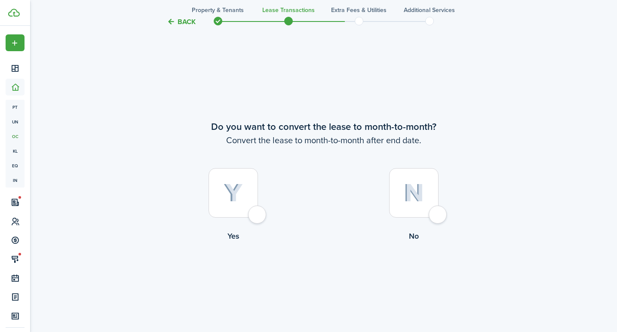
scroll to position [1270, 0]
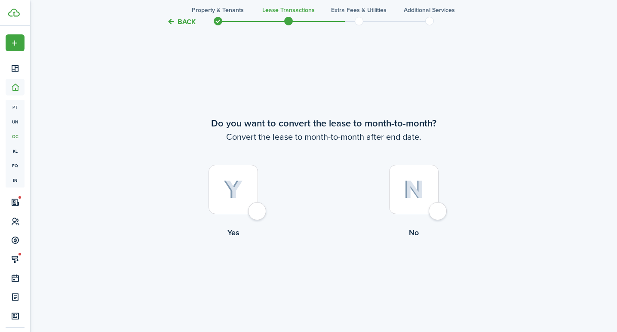
click at [241, 204] on div at bounding box center [232, 189] width 49 height 49
radio input "true"
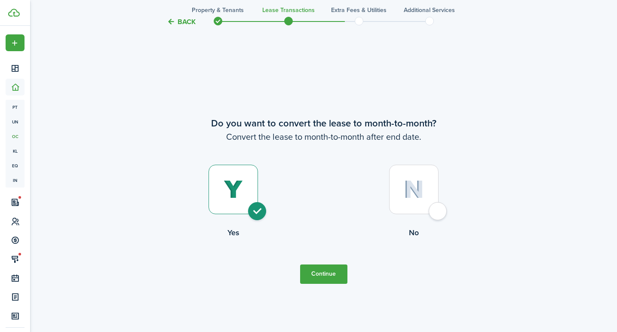
click at [320, 265] on button "Continue" at bounding box center [323, 273] width 47 height 19
click at [333, 285] on tc-wizard-step "Do you want to convert the lease to month-to-month? Convert the lease to month-…" at bounding box center [323, 200] width 361 height 332
click at [339, 270] on button "Continue" at bounding box center [323, 273] width 47 height 19
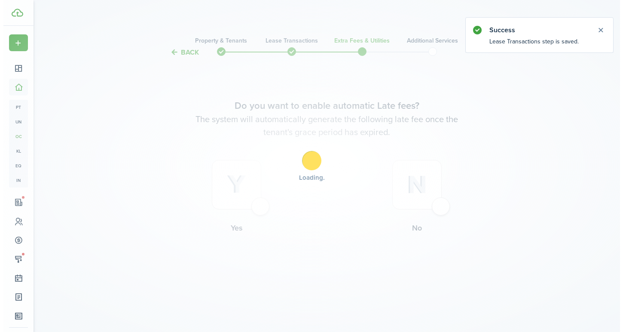
scroll to position [0, 0]
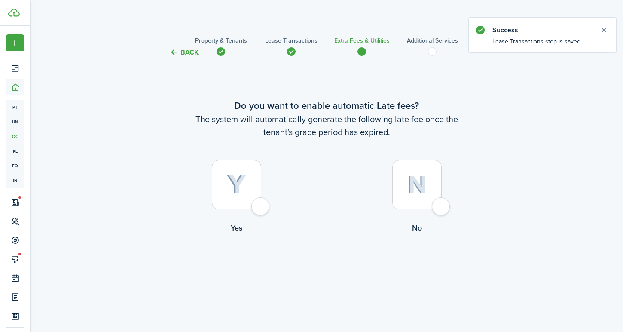
click at [251, 190] on div at bounding box center [236, 184] width 49 height 49
radio input "true"
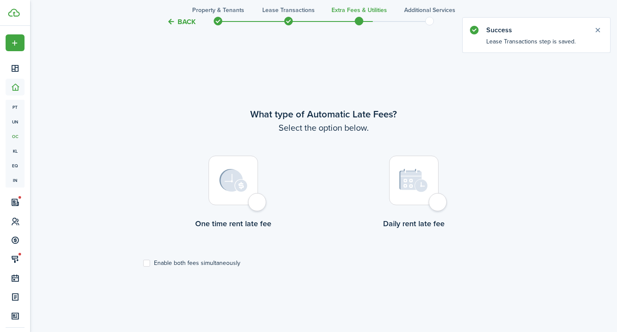
scroll to position [274, 0]
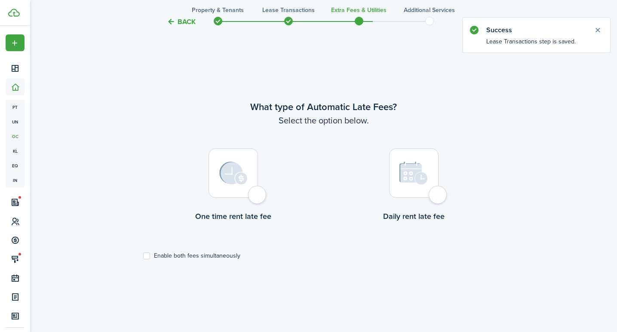
click at [435, 198] on div at bounding box center [413, 172] width 49 height 49
radio input "true"
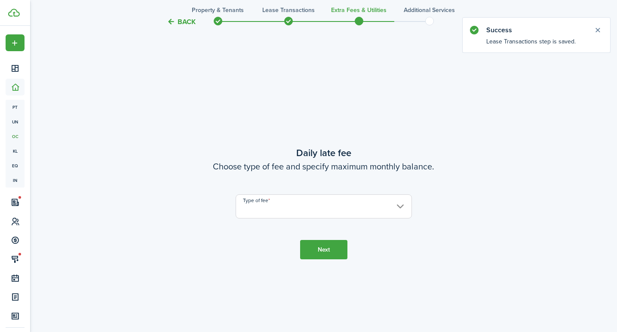
scroll to position [606, 0]
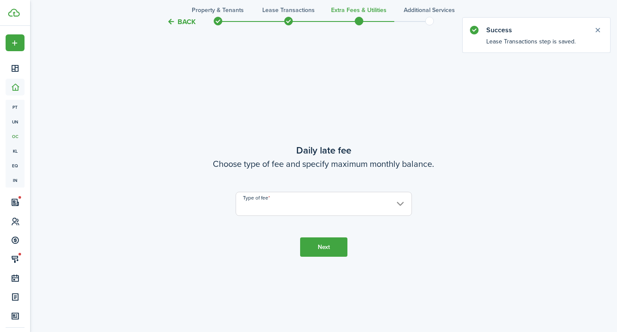
click at [360, 198] on input "Type of fee" at bounding box center [324, 204] width 176 height 24
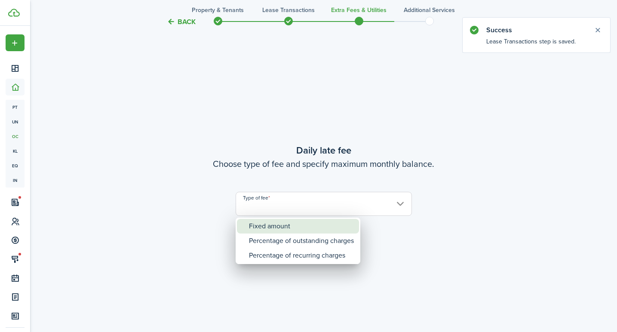
click at [327, 226] on div "Fixed amount" at bounding box center [301, 226] width 105 height 15
type input "Fixed amount"
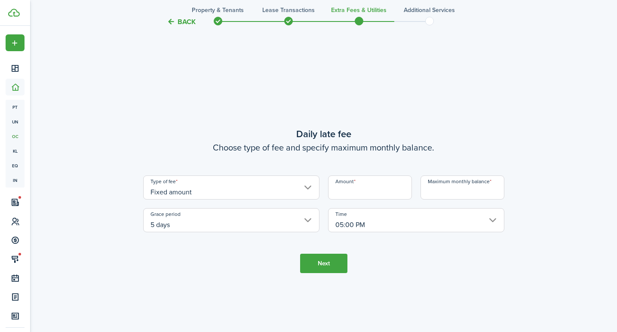
click at [341, 193] on input "Amount" at bounding box center [370, 187] width 84 height 24
type input "$5.00"
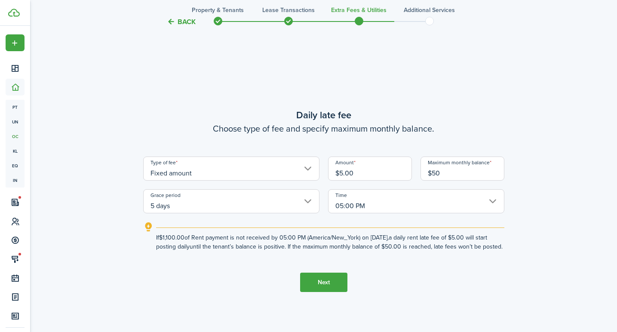
type input "$50.00"
click at [351, 137] on lease-wizard-late-fee-daily "Daily late fee Choose type of fee and specify maximum monthly balance. Type of …" at bounding box center [323, 179] width 361 height 143
click at [326, 288] on button "Next" at bounding box center [323, 281] width 47 height 19
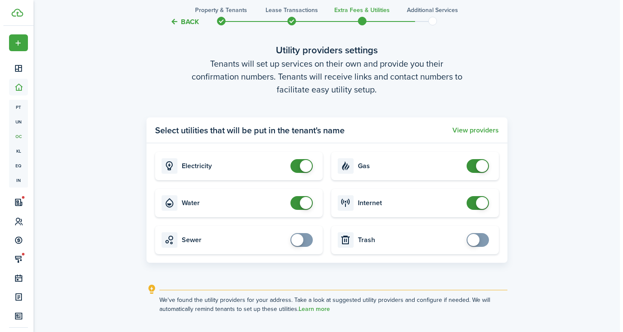
scroll to position [946, 0]
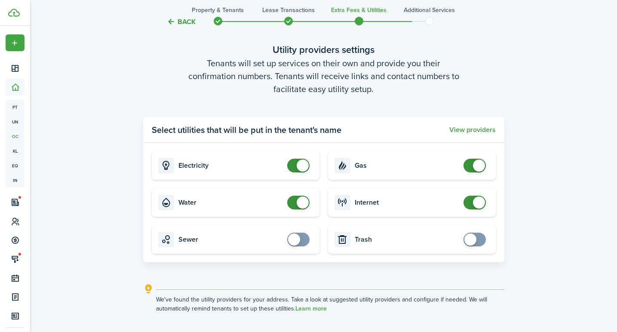
click at [471, 134] on panel-main-header "Select utilities that will be put in the tenant's name View providers" at bounding box center [323, 130] width 361 height 26
click at [471, 132] on button "View providers" at bounding box center [472, 130] width 46 height 8
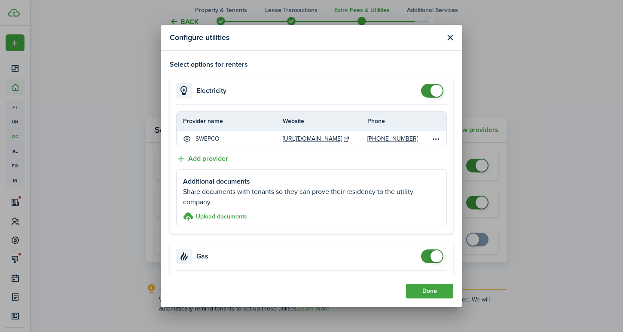
click at [454, 39] on header "Configure utilities" at bounding box center [311, 38] width 301 height 26
click at [453, 39] on button "Close modal" at bounding box center [450, 37] width 11 height 11
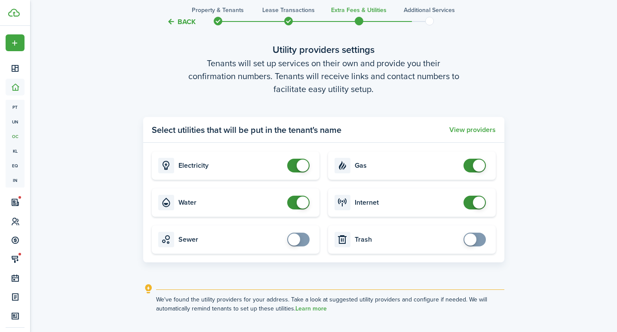
click at [458, 125] on panel-main-header "Select utilities that will be put in the tenant's name View providers" at bounding box center [323, 130] width 361 height 26
click at [459, 126] on button "View providers" at bounding box center [472, 130] width 46 height 8
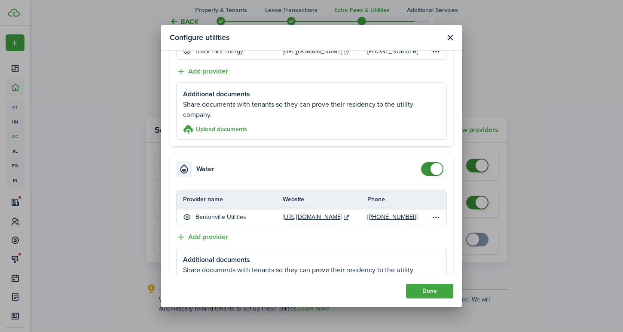
scroll to position [253, 0]
checkbox input "false"
click at [431, 171] on span at bounding box center [437, 168] width 12 height 12
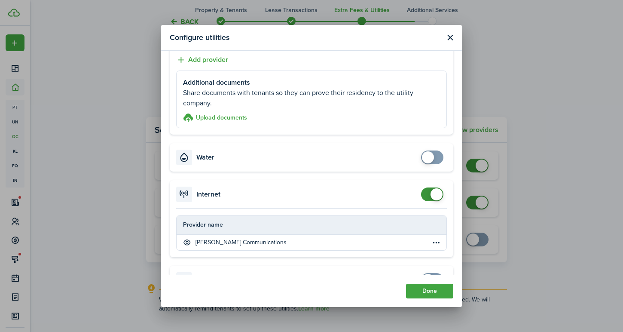
scroll to position [328, 0]
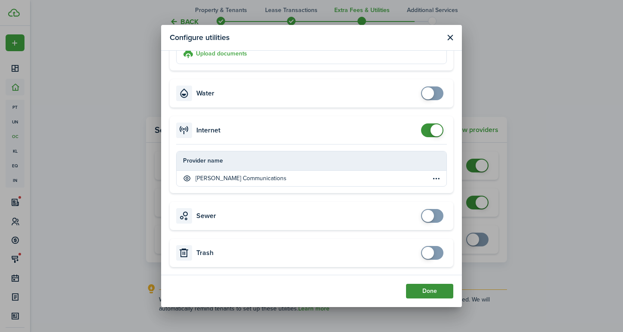
click at [426, 292] on button "Done" at bounding box center [429, 291] width 47 height 15
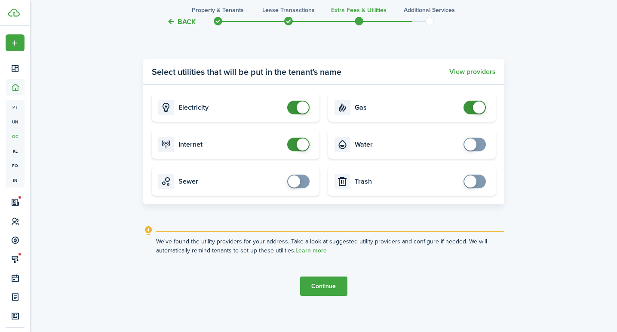
scroll to position [1009, 0]
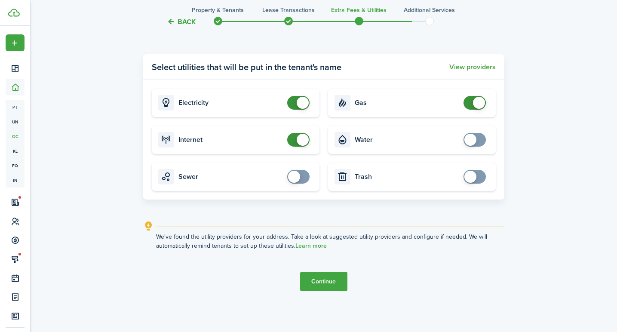
click at [340, 275] on button "Continue" at bounding box center [323, 281] width 47 height 19
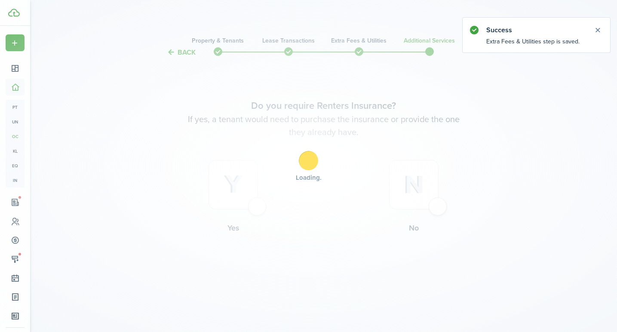
scroll to position [0, 0]
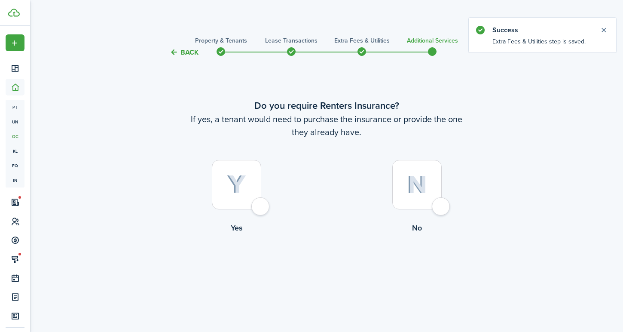
click at [422, 199] on div at bounding box center [416, 184] width 49 height 49
radio input "true"
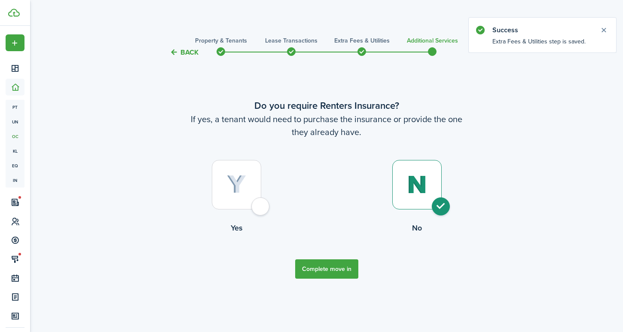
click at [343, 263] on button "Complete move in" at bounding box center [326, 268] width 63 height 19
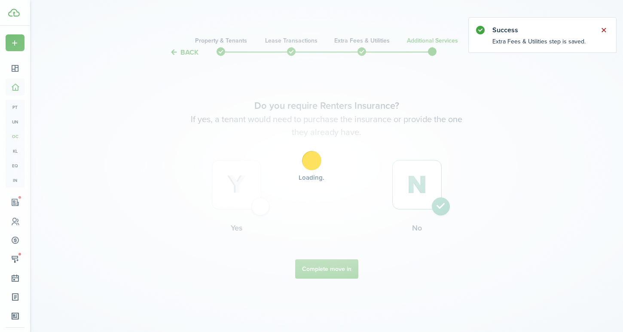
click at [606, 32] on button "Close notify" at bounding box center [604, 30] width 12 height 12
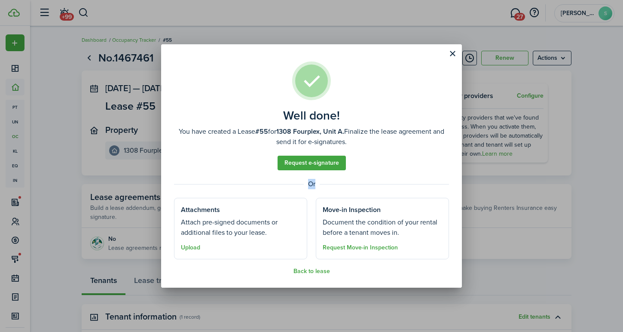
drag, startPoint x: 315, startPoint y: 184, endPoint x: 306, endPoint y: 184, distance: 8.6
click at [306, 184] on well-done-separator "Or" at bounding box center [311, 184] width 275 height 10
click at [450, 54] on button "Close modal" at bounding box center [452, 53] width 15 height 15
